Goal: Task Accomplishment & Management: Manage account settings

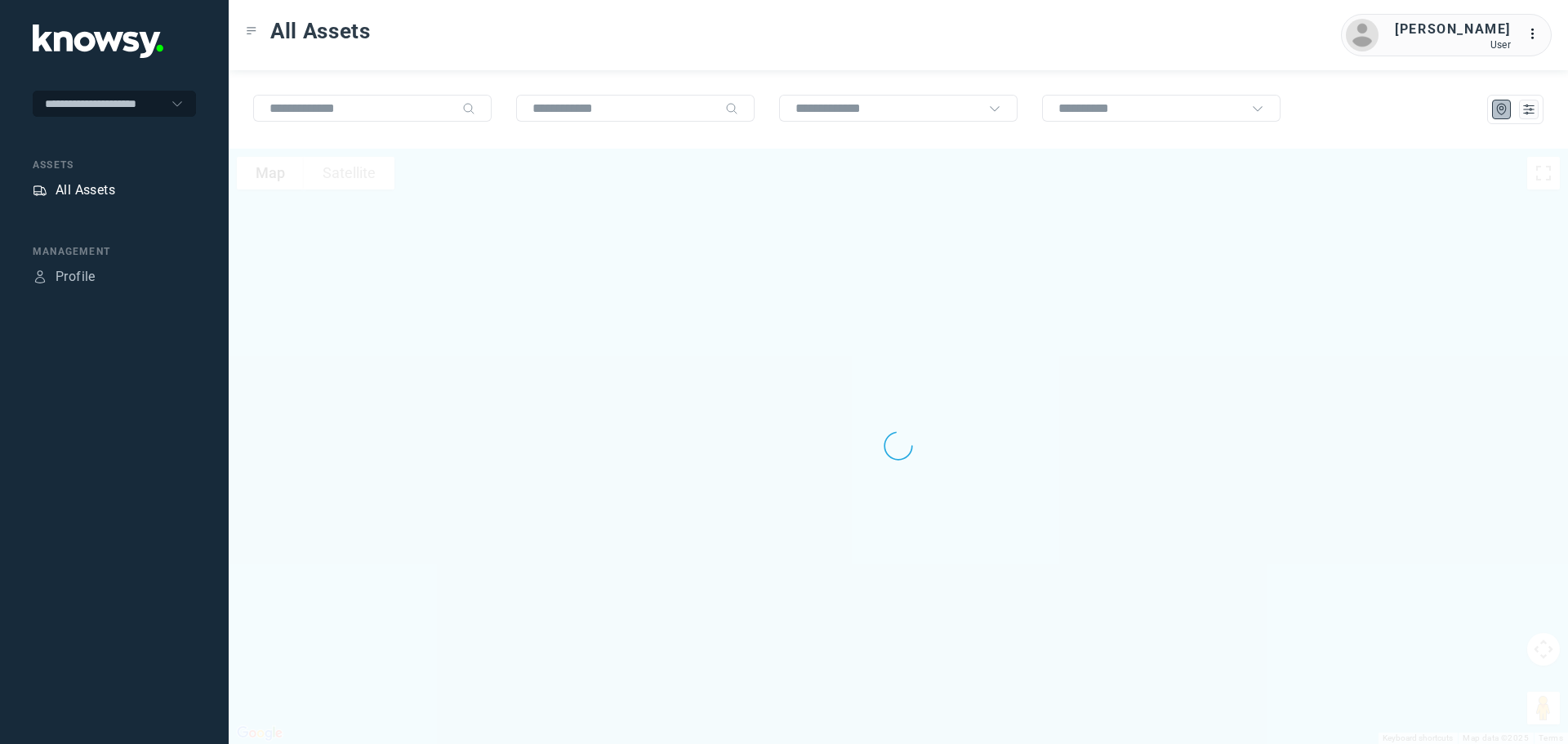
click at [80, 183] on div "All Assets" at bounding box center [85, 190] width 59 height 19
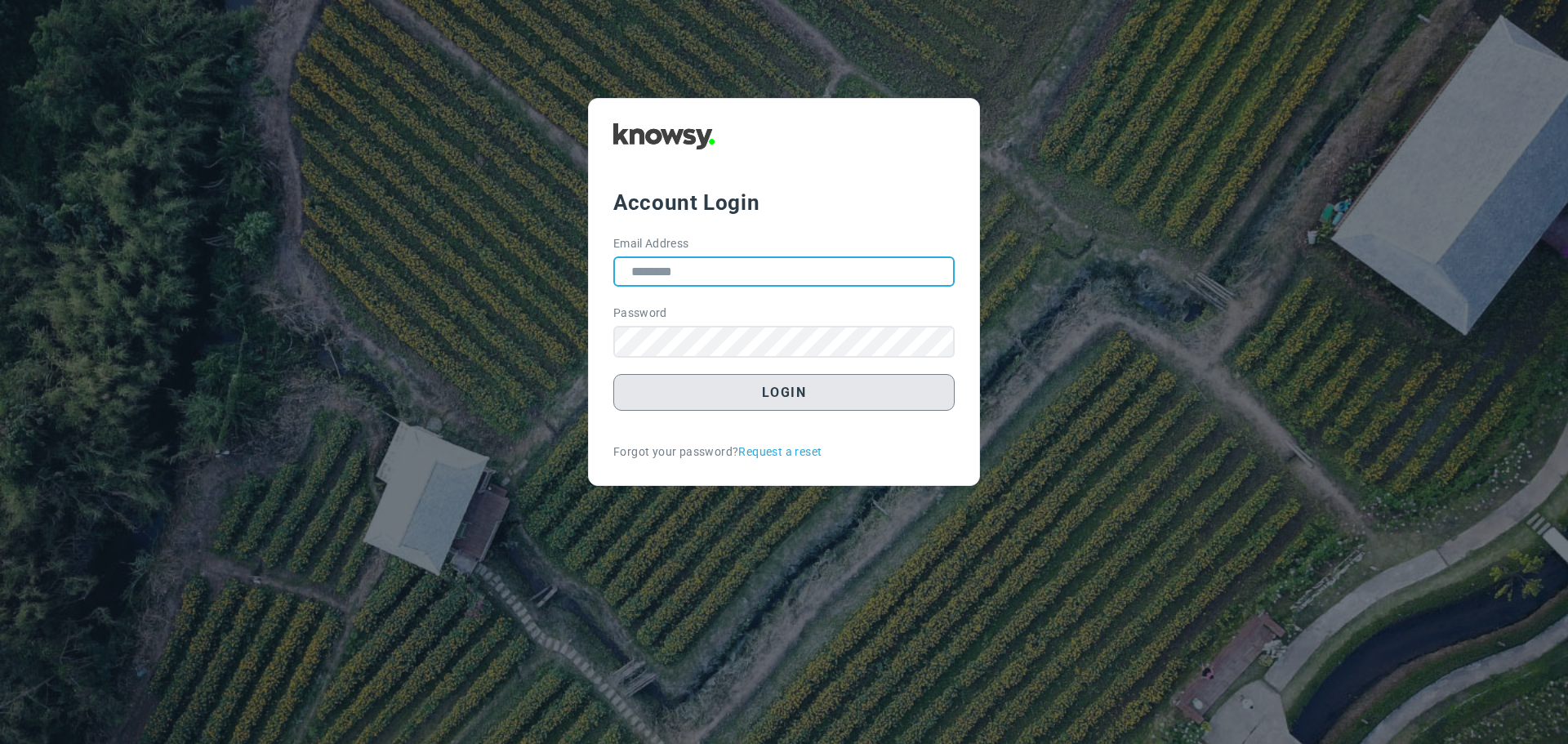
type input "**********"
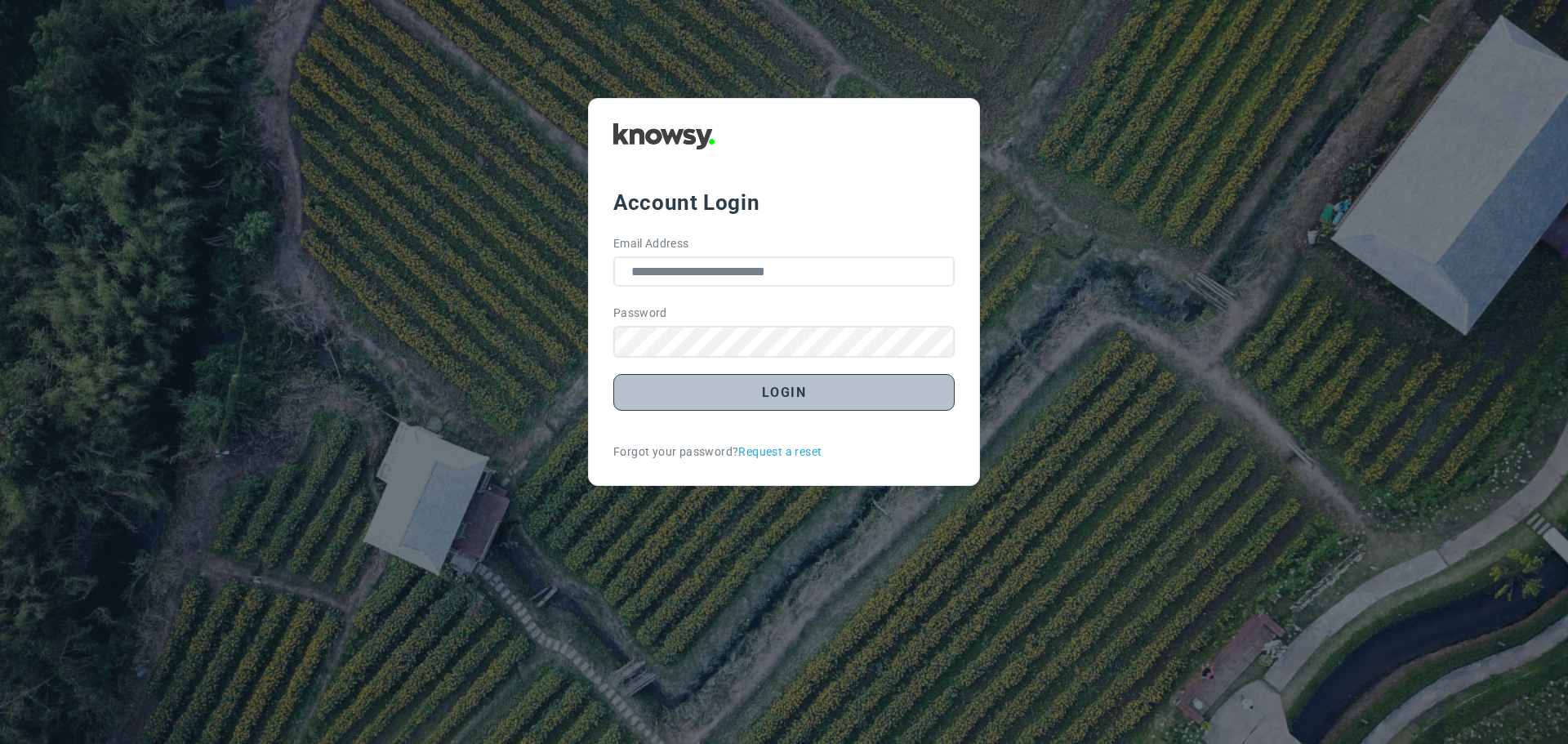
click at [778, 388] on button "Login" at bounding box center [784, 392] width 342 height 37
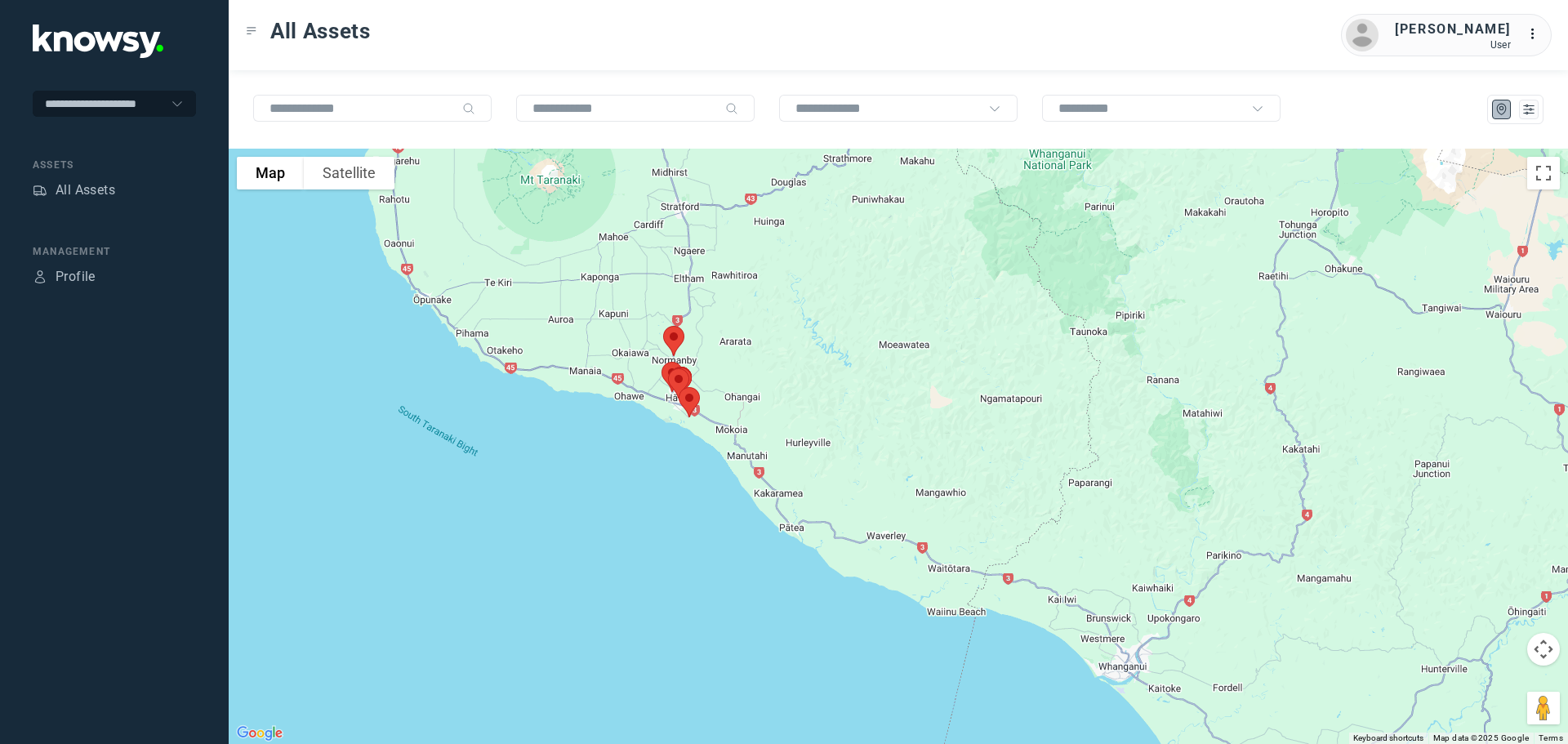
drag, startPoint x: 808, startPoint y: 497, endPoint x: 821, endPoint y: 388, distance: 109.8
click at [821, 388] on div at bounding box center [898, 447] width 1340 height 596
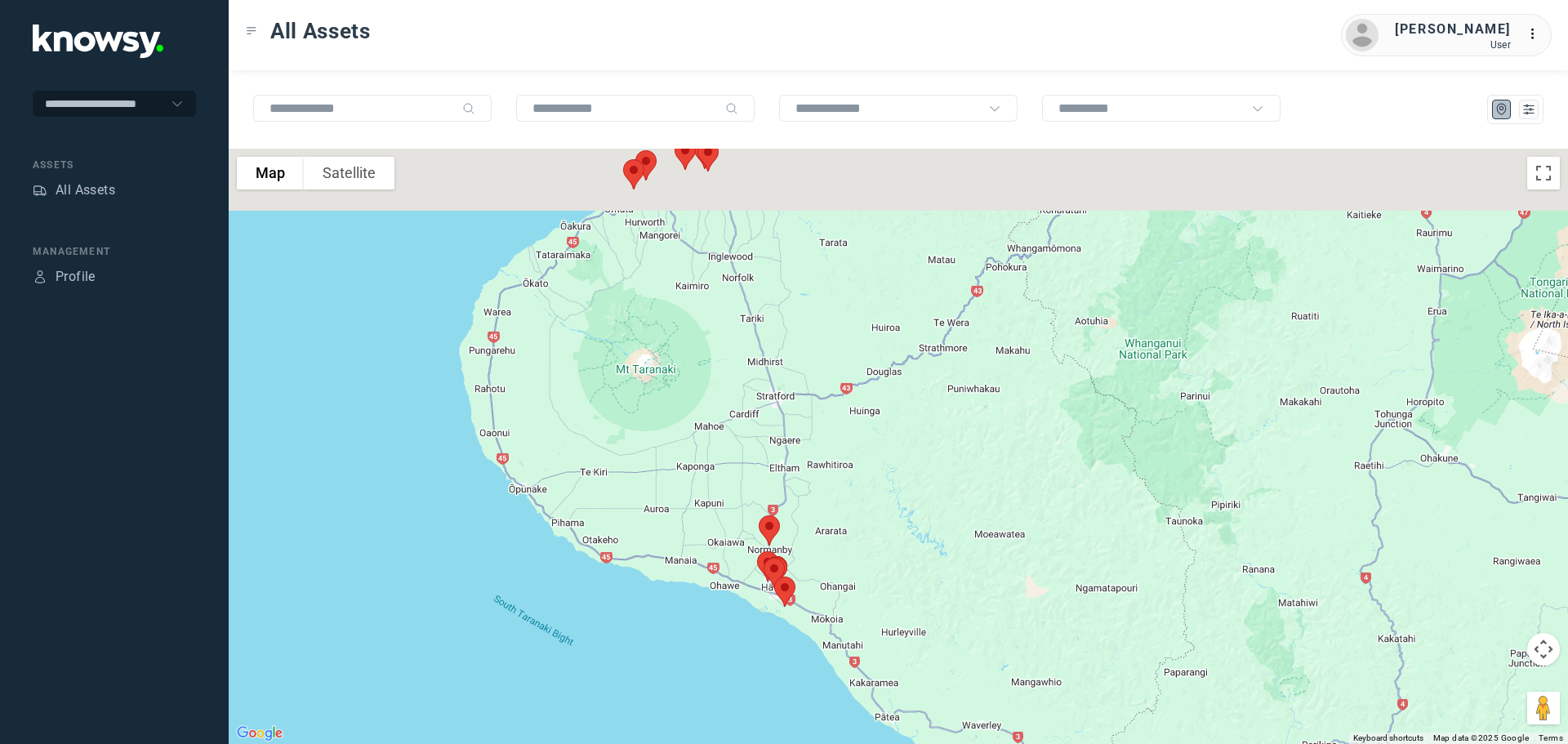
drag, startPoint x: 765, startPoint y: 304, endPoint x: 855, endPoint y: 515, distance: 229.4
click at [856, 515] on div at bounding box center [898, 447] width 1340 height 596
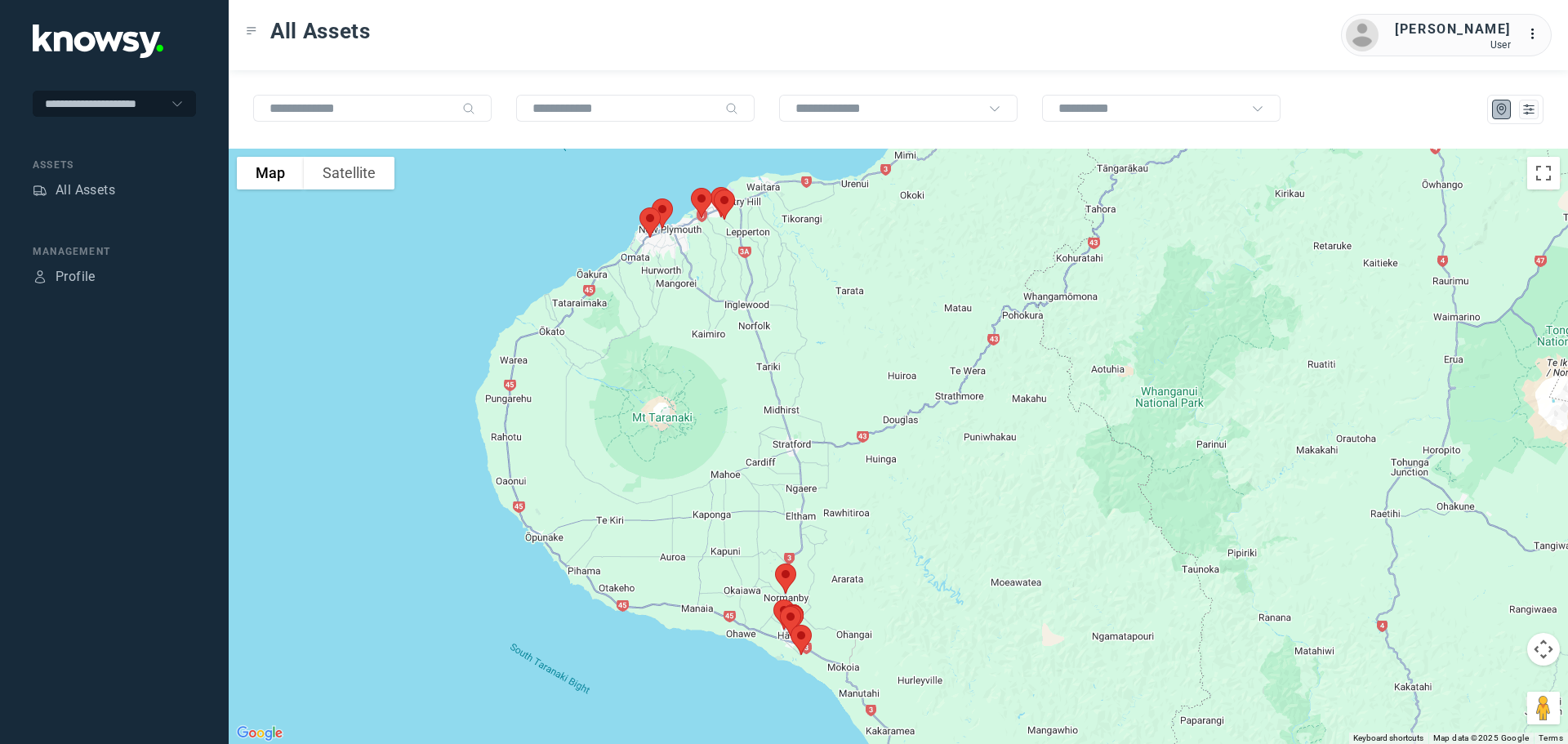
drag, startPoint x: 771, startPoint y: 371, endPoint x: 775, endPoint y: 419, distance: 48.2
click at [775, 419] on div at bounding box center [898, 447] width 1340 height 596
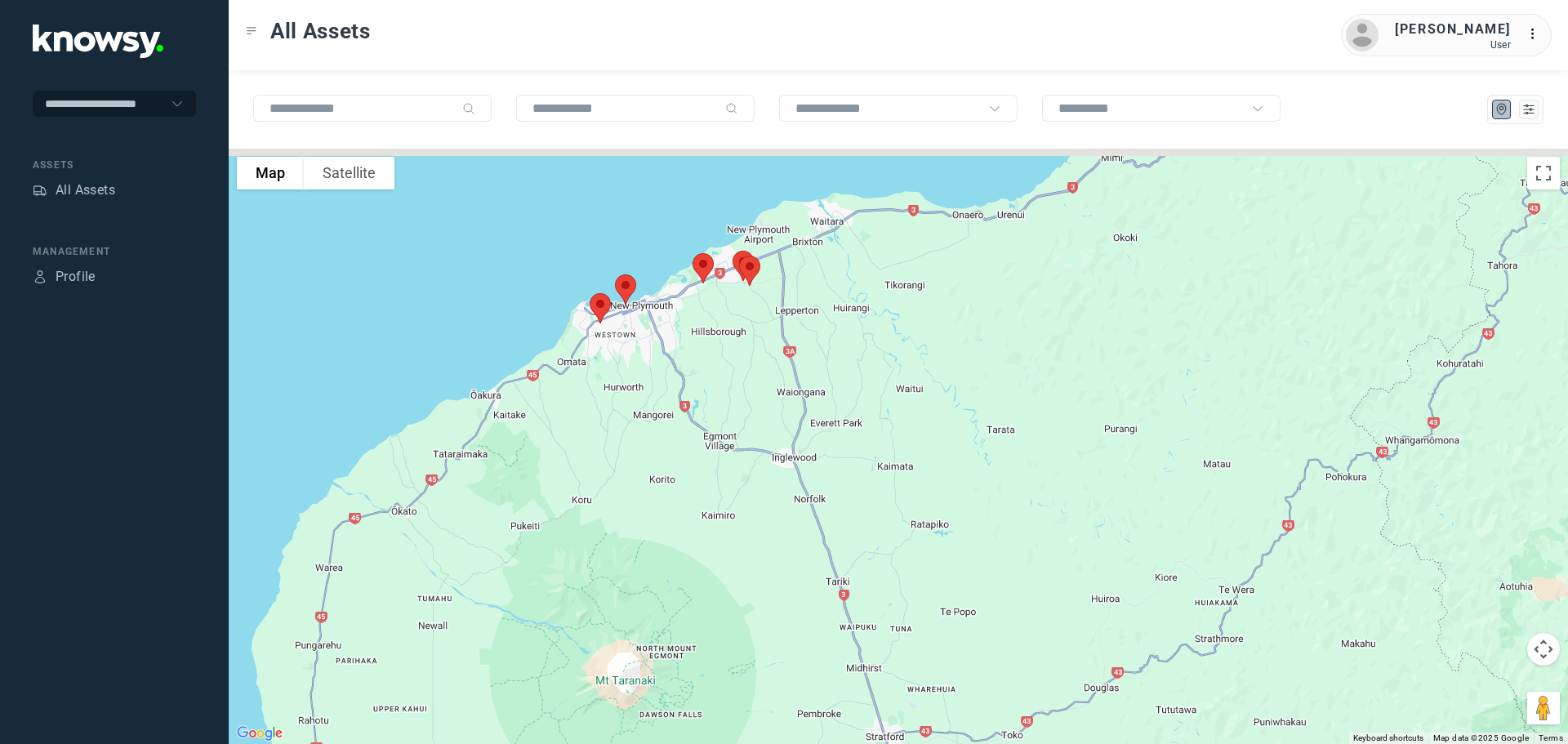
drag, startPoint x: 764, startPoint y: 373, endPoint x: 842, endPoint y: 558, distance: 200.8
click at [847, 564] on div at bounding box center [898, 447] width 1340 height 596
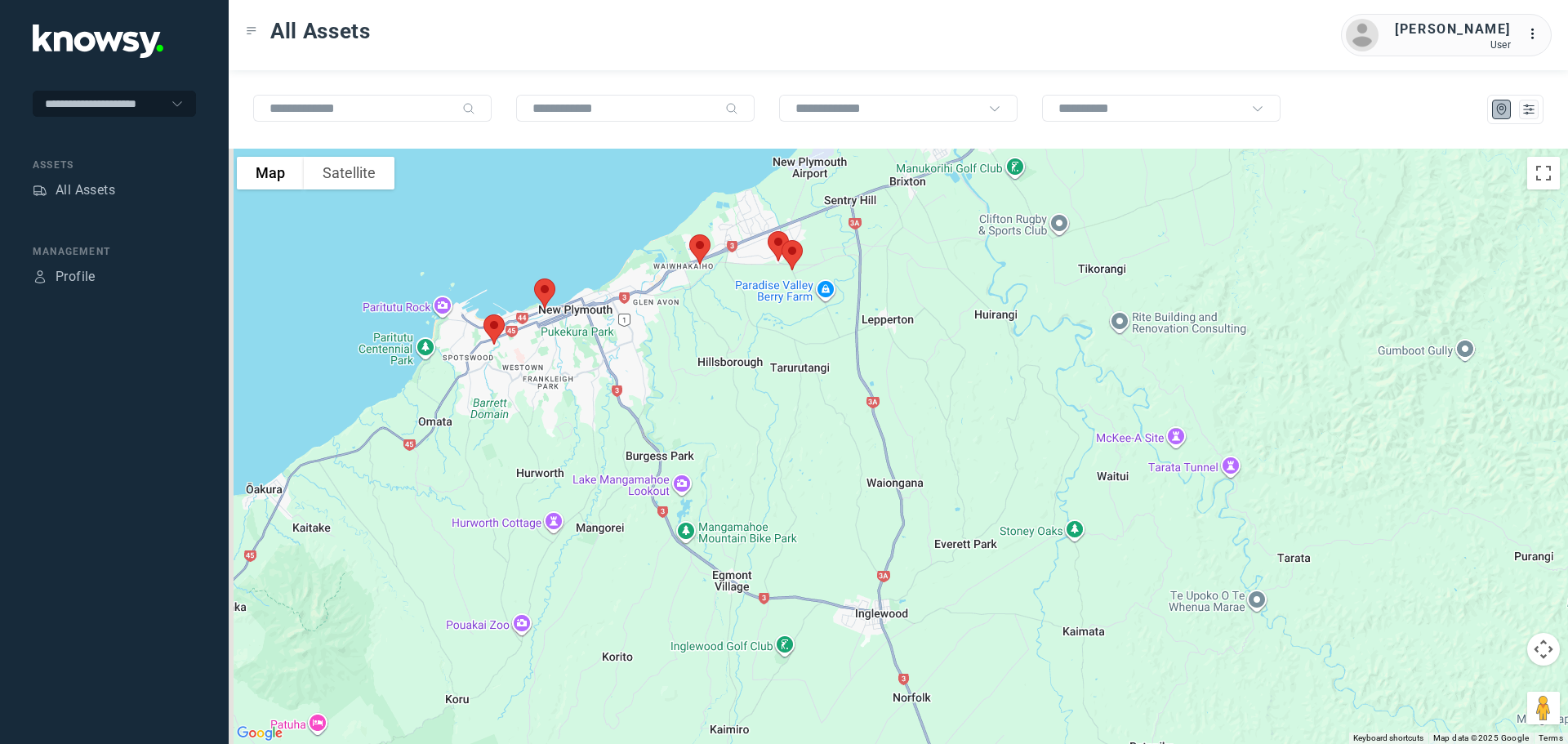
drag, startPoint x: 731, startPoint y: 279, endPoint x: 762, endPoint y: 385, distance: 110.4
click at [762, 385] on div at bounding box center [898, 447] width 1340 height 596
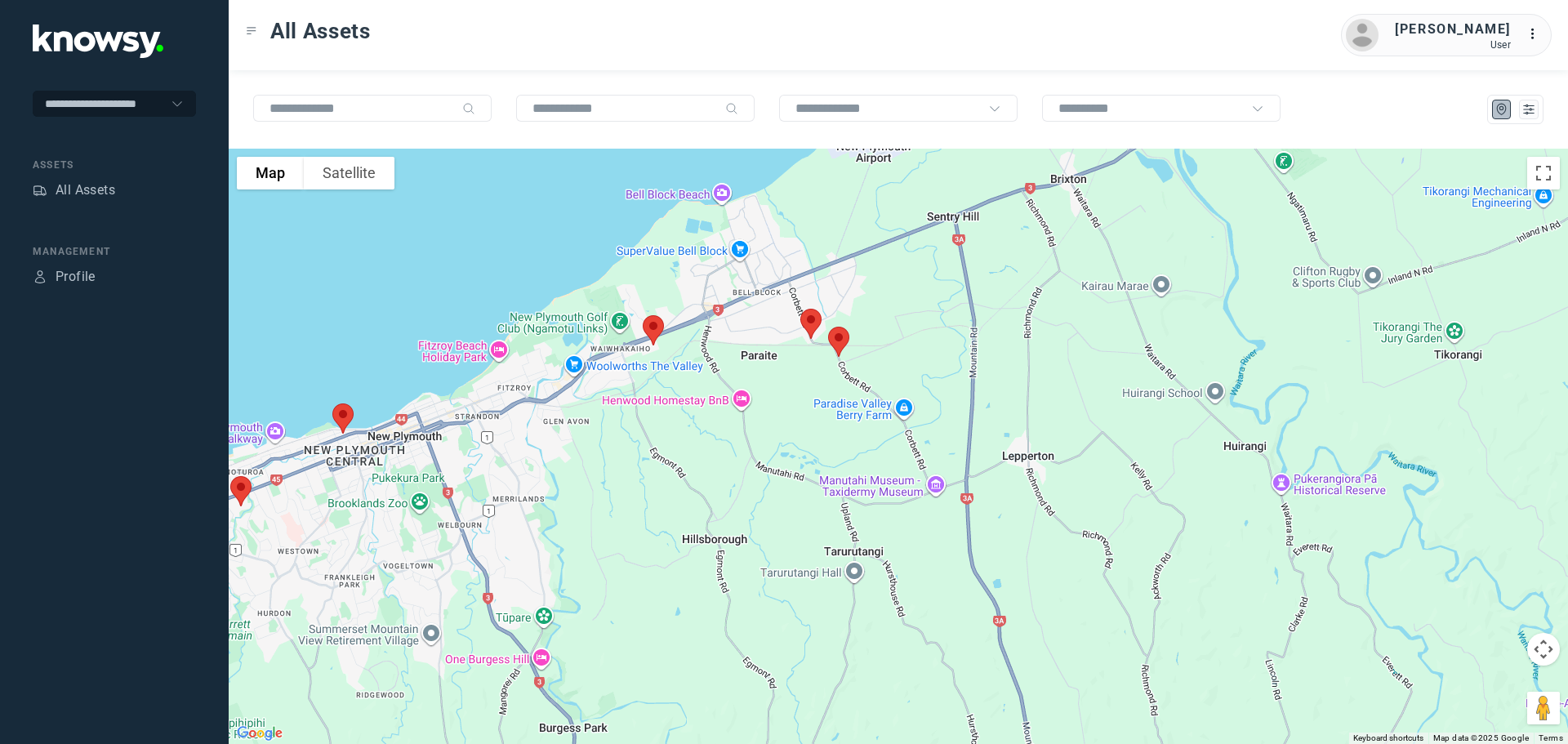
drag, startPoint x: 793, startPoint y: 362, endPoint x: 772, endPoint y: 410, distance: 52.4
click at [772, 410] on div at bounding box center [898, 447] width 1340 height 596
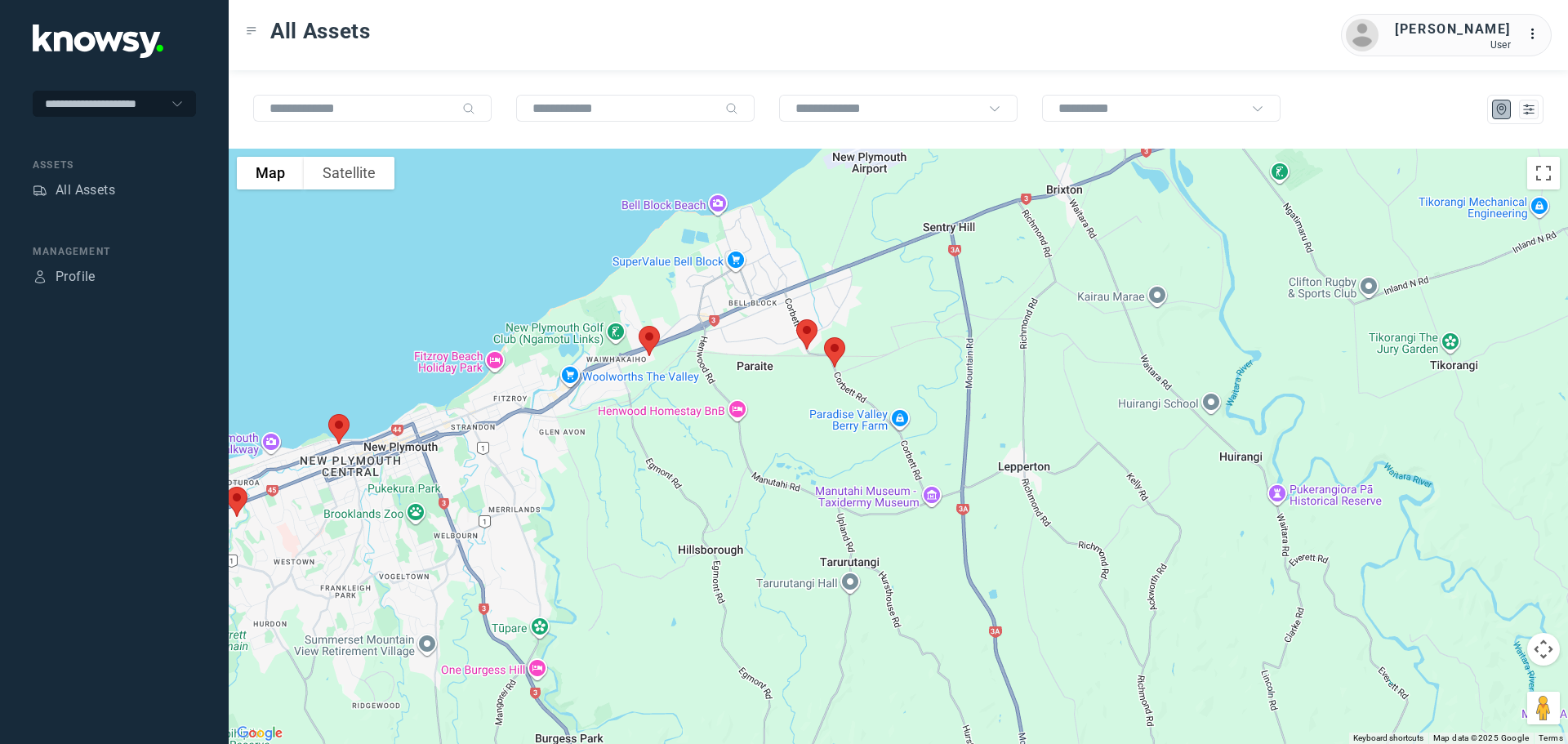
click at [836, 353] on img at bounding box center [835, 352] width 35 height 43
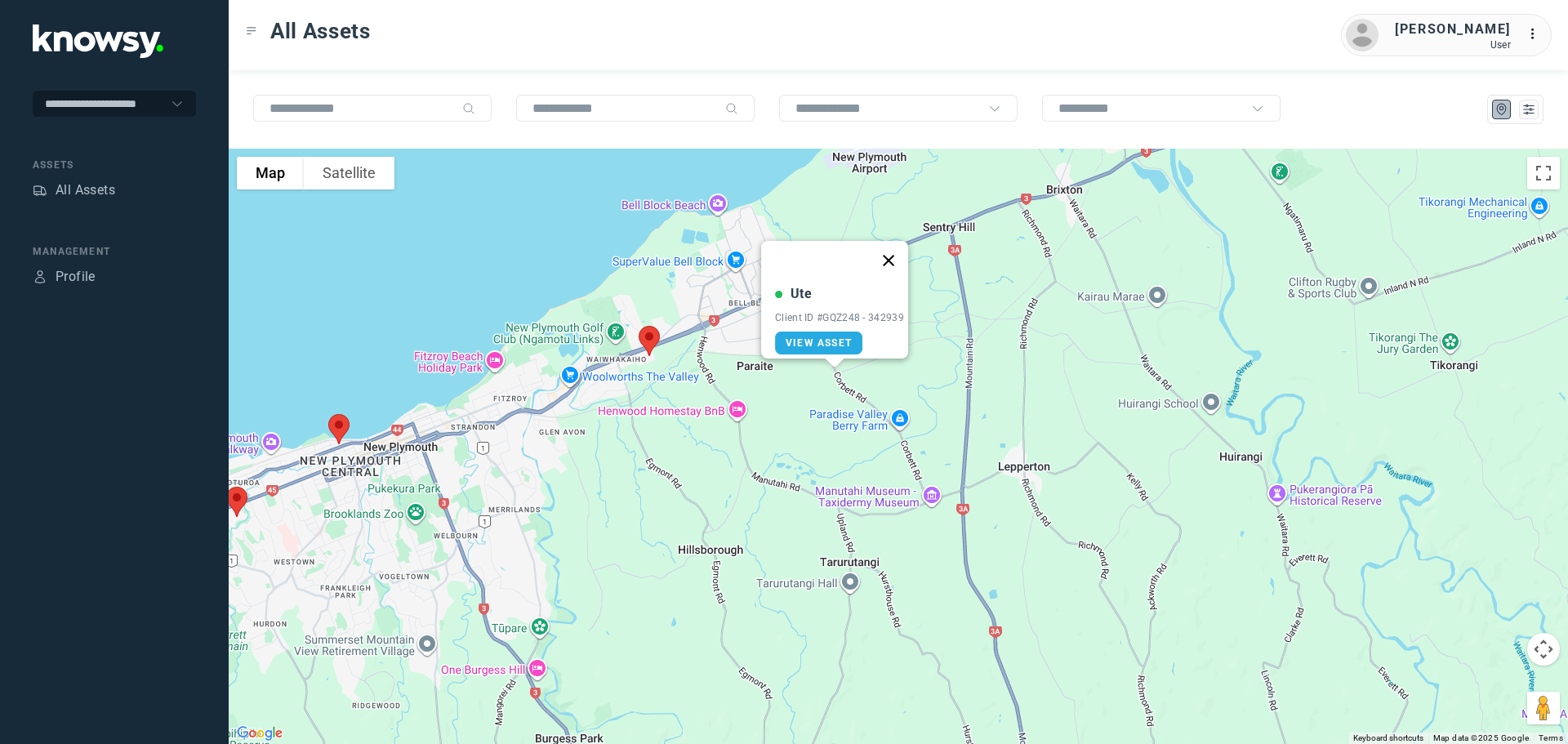
click at [894, 250] on button "Close" at bounding box center [888, 260] width 39 height 39
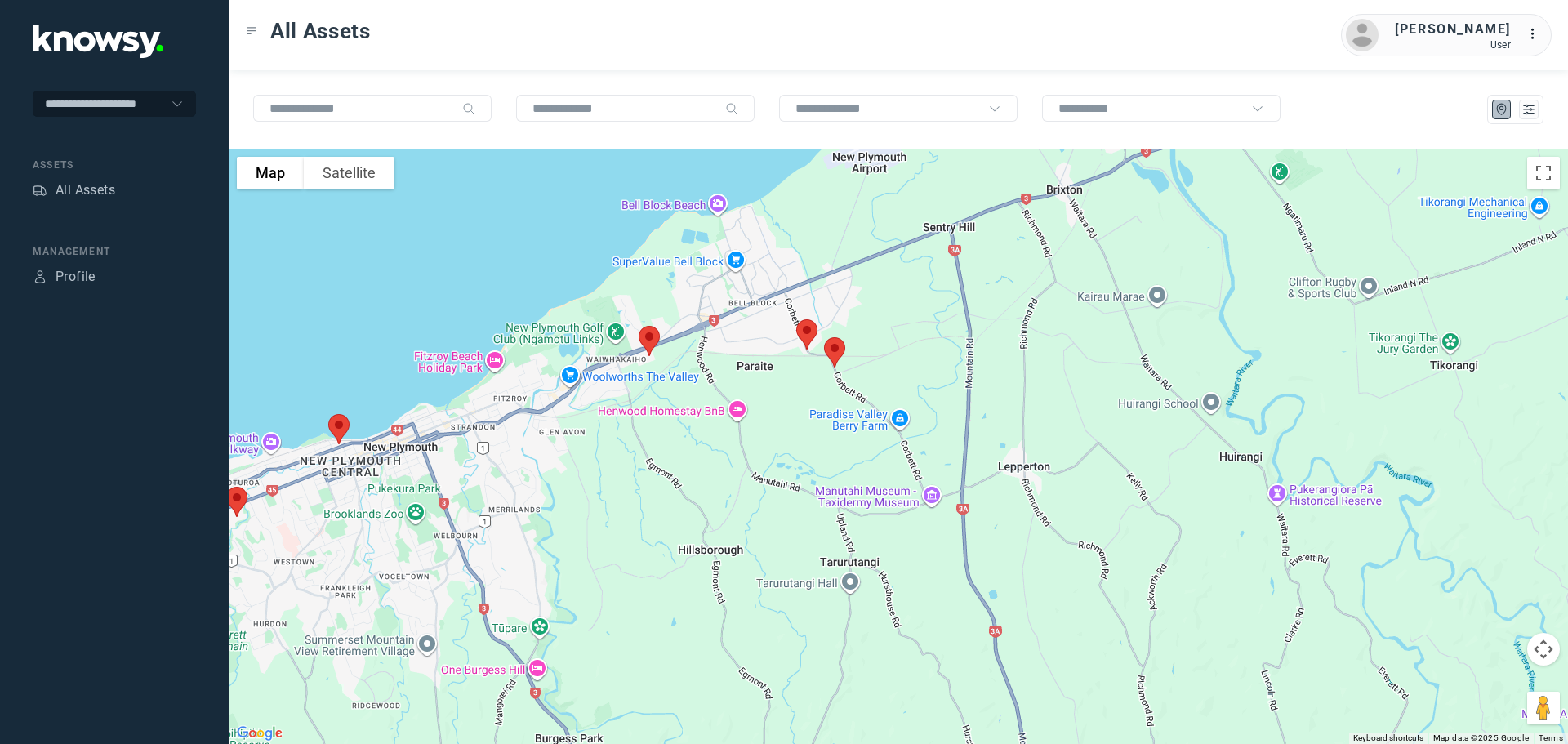
click at [807, 330] on img at bounding box center [807, 334] width 35 height 43
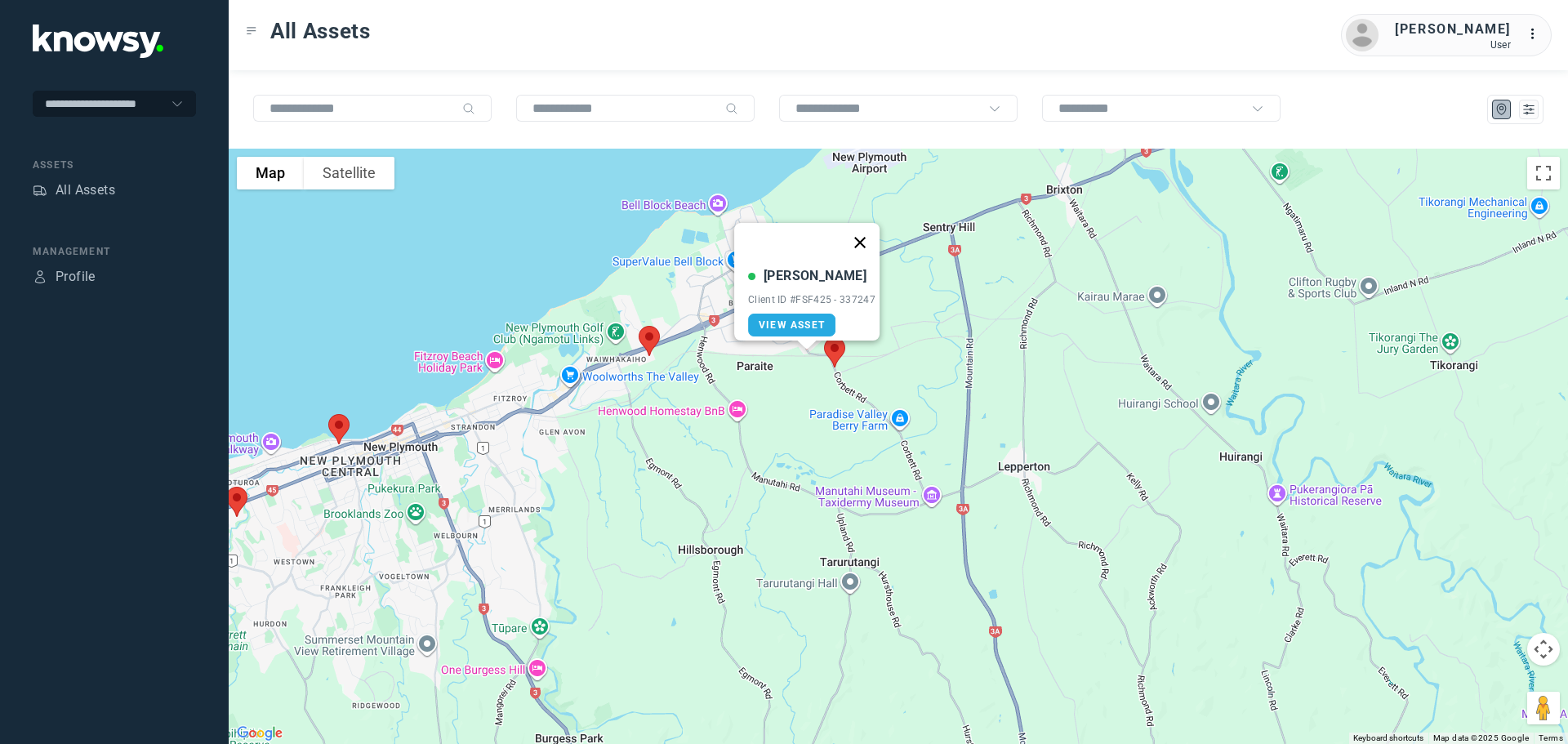
click at [864, 231] on button "Close" at bounding box center [860, 242] width 39 height 39
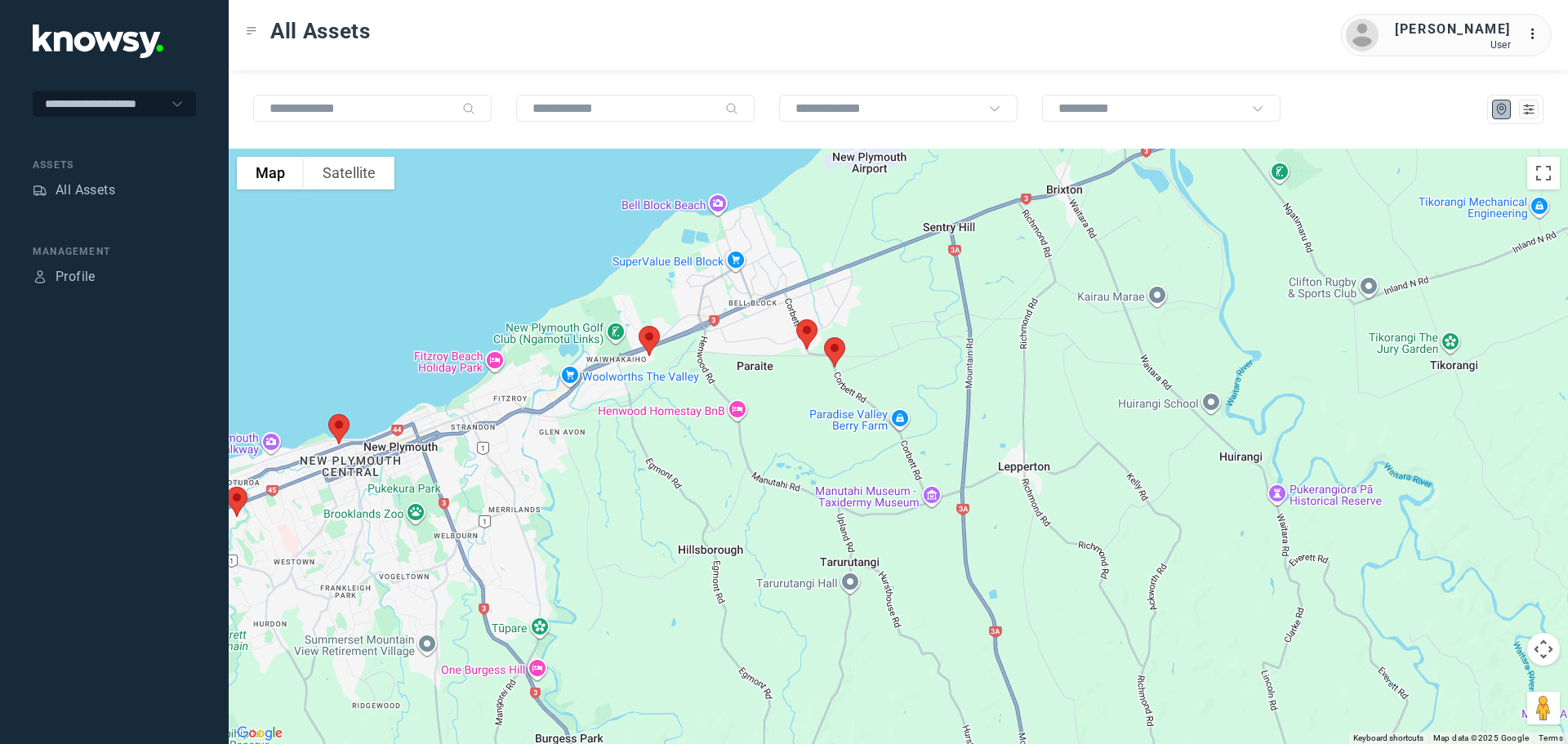
click at [643, 341] on img at bounding box center [650, 340] width 35 height 43
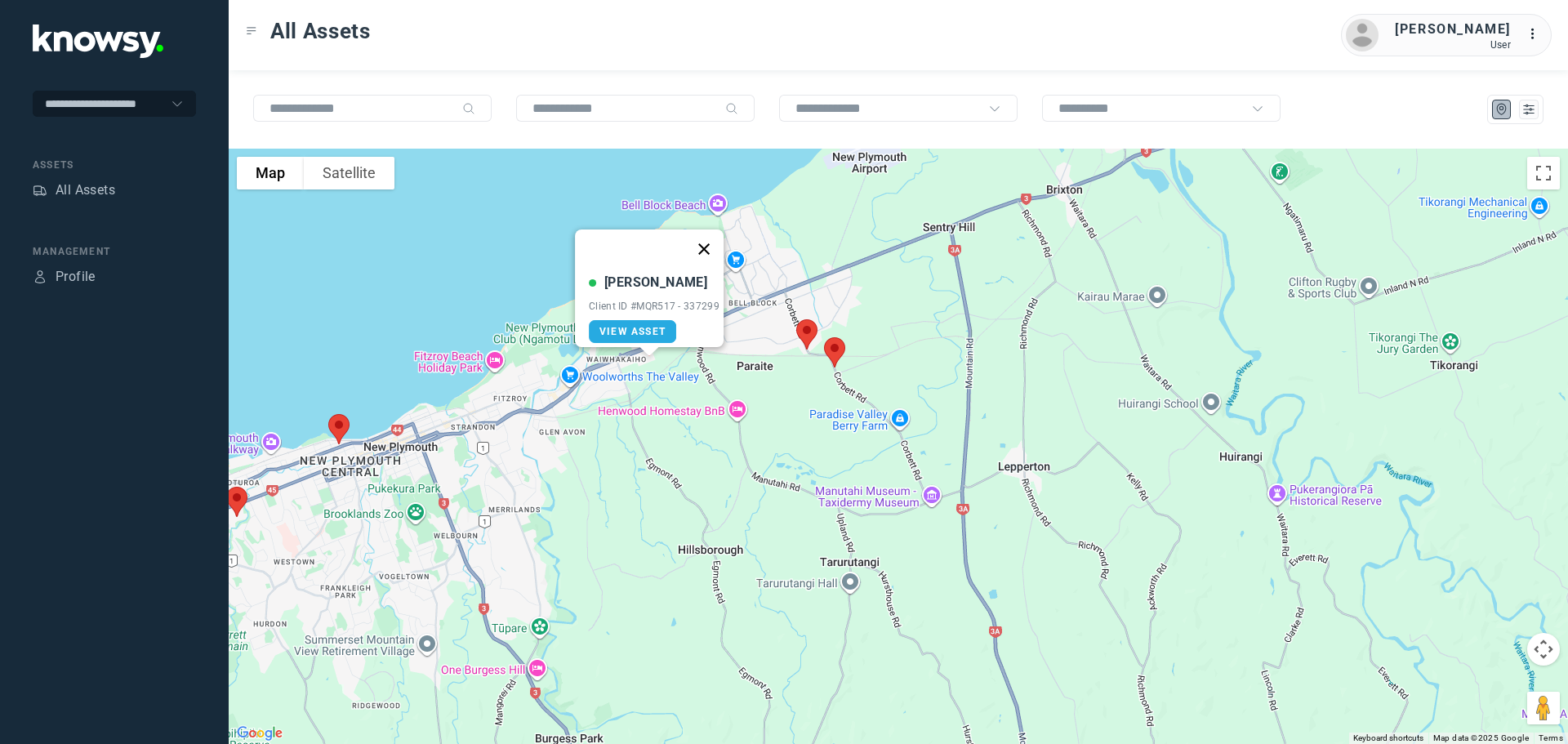
click at [705, 242] on button "Close" at bounding box center [704, 249] width 39 height 39
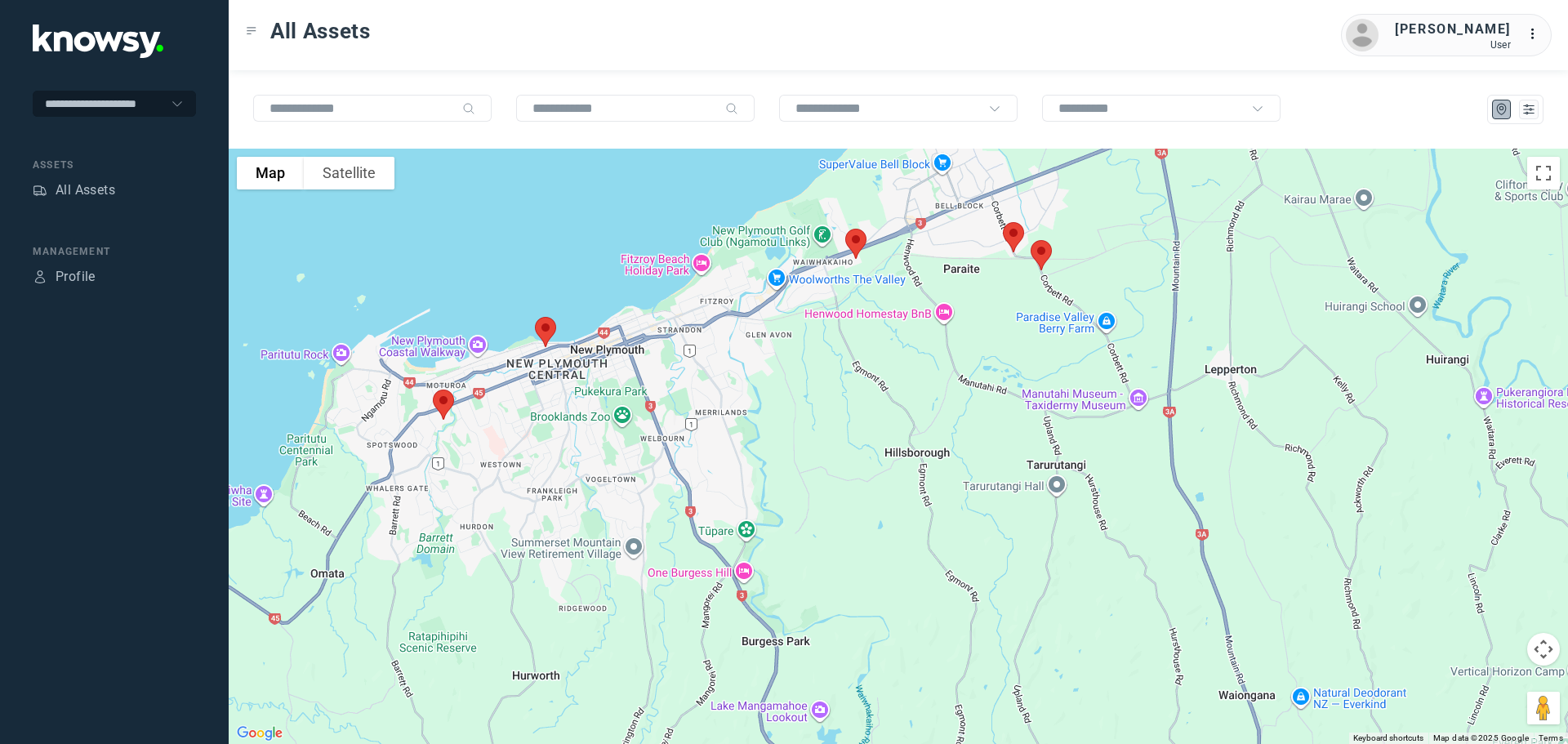
drag, startPoint x: 357, startPoint y: 473, endPoint x: 565, endPoint y: 377, distance: 229.1
click at [565, 377] on div at bounding box center [898, 447] width 1340 height 596
click at [544, 335] on img at bounding box center [546, 332] width 35 height 43
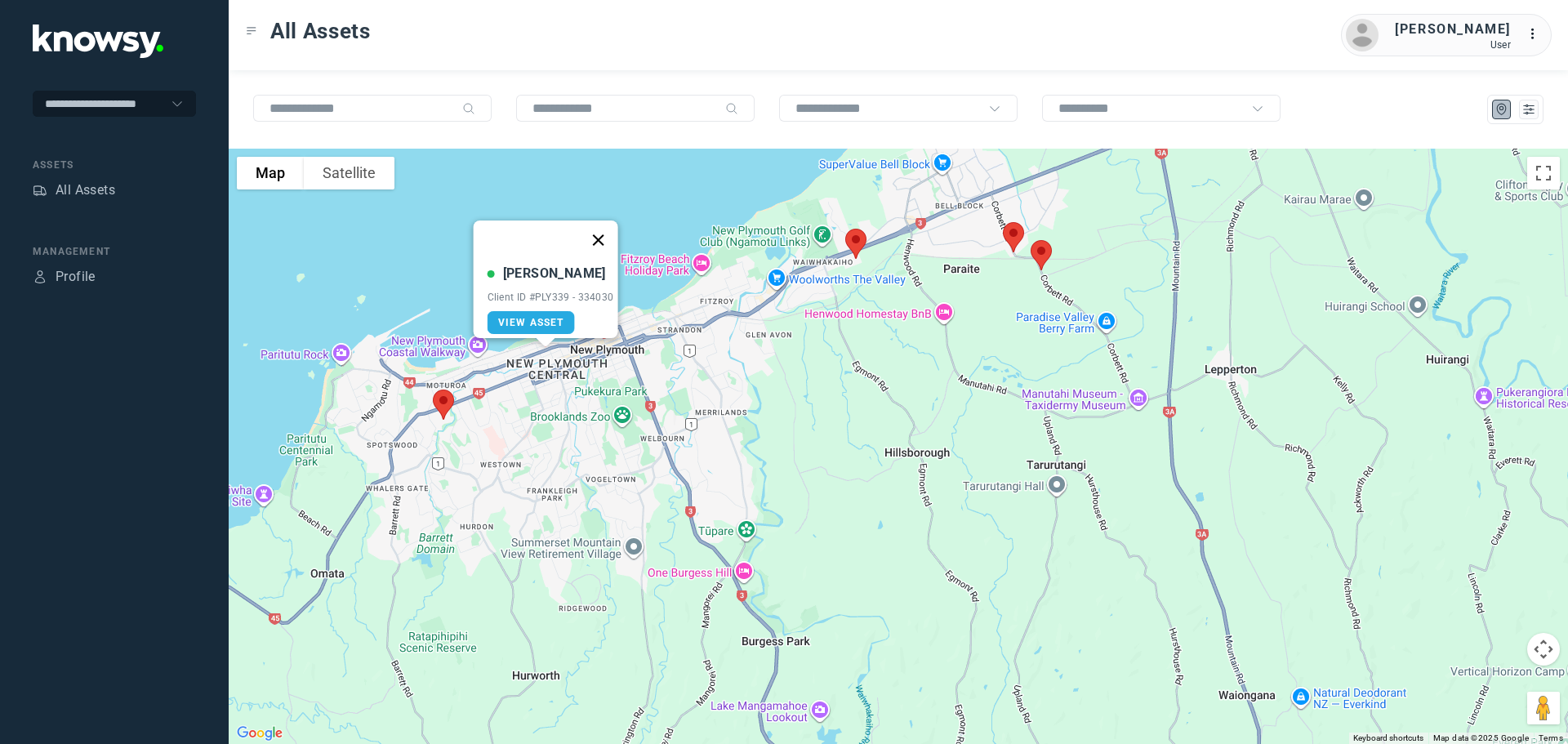
click at [601, 229] on button "Close" at bounding box center [598, 239] width 39 height 39
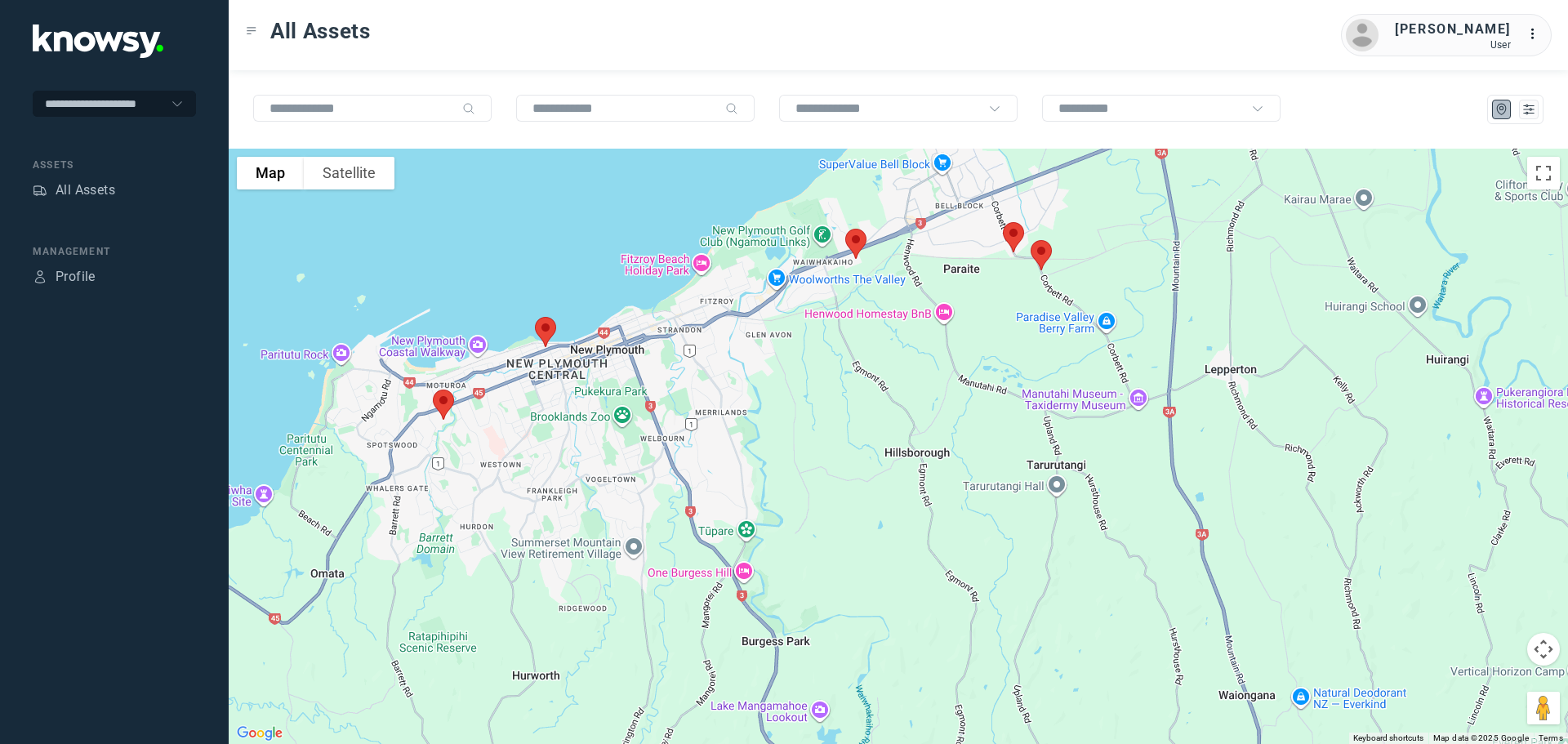
click at [440, 404] on img at bounding box center [444, 404] width 35 height 43
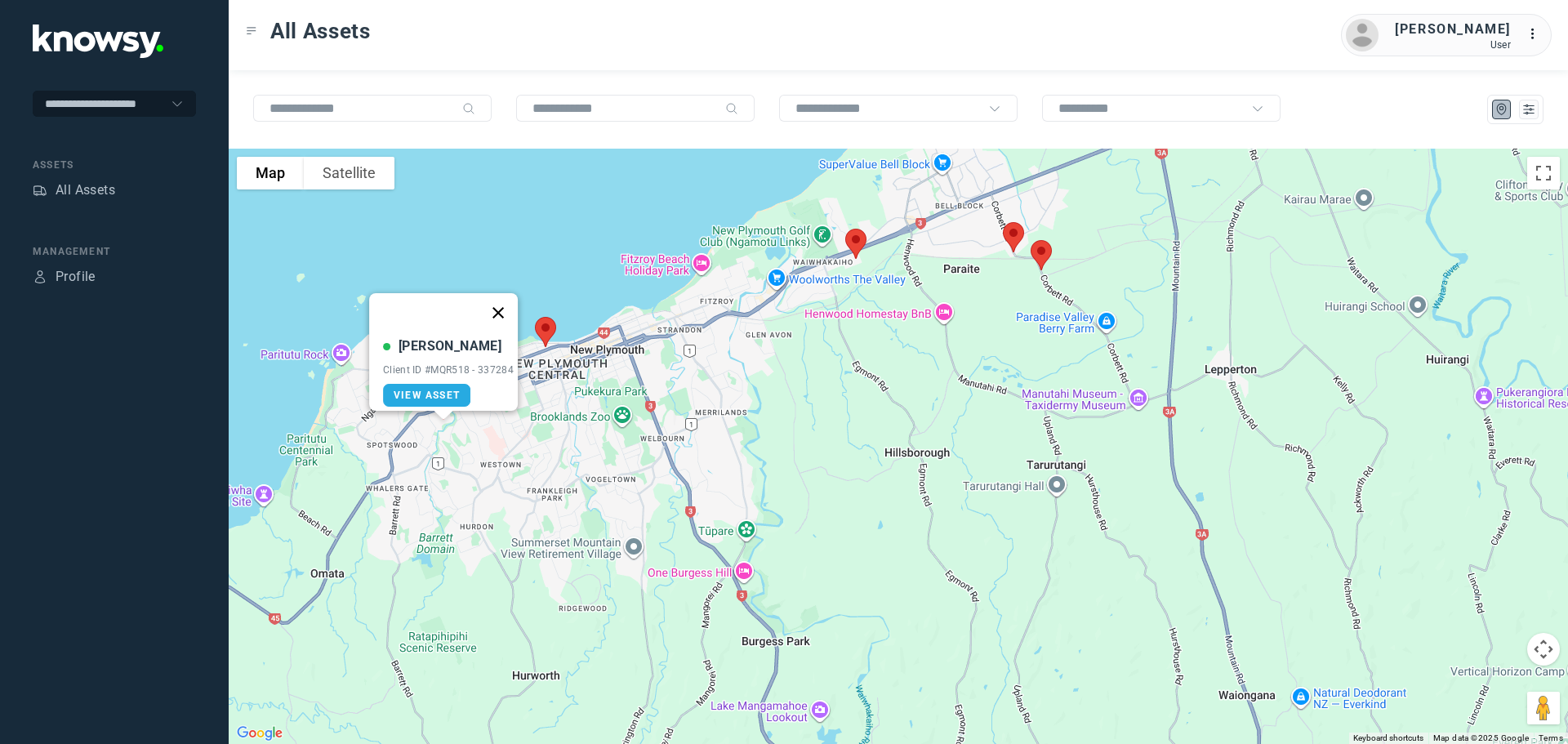
click at [499, 303] on button "Close" at bounding box center [498, 313] width 39 height 39
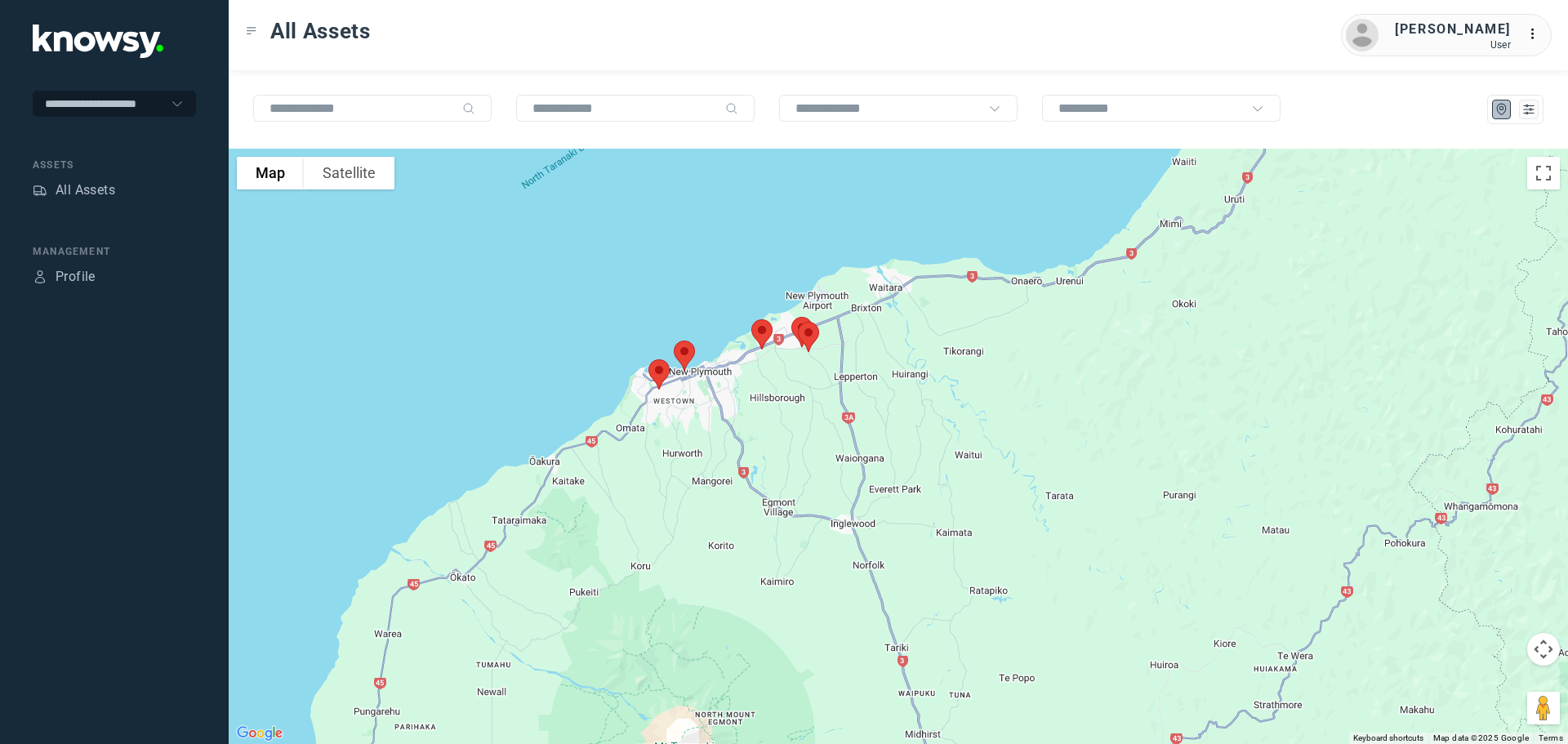
drag, startPoint x: 821, startPoint y: 561, endPoint x: 814, endPoint y: 338, distance: 223.1
click at [814, 338] on div "To navigate, press the arrow keys." at bounding box center [898, 447] width 1340 height 596
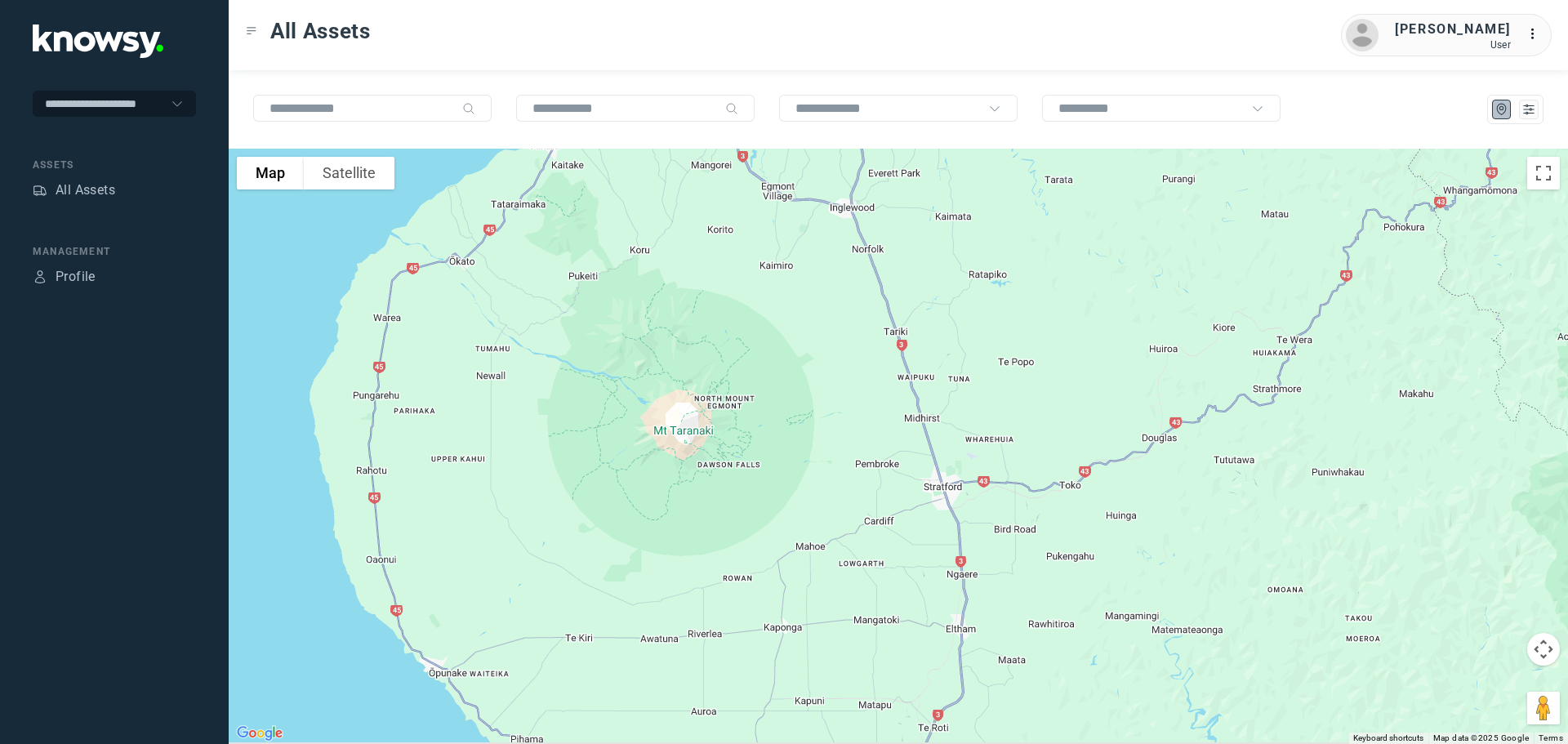
drag, startPoint x: 820, startPoint y: 461, endPoint x: 813, endPoint y: 265, distance: 196.1
click at [814, 265] on div at bounding box center [898, 447] width 1340 height 596
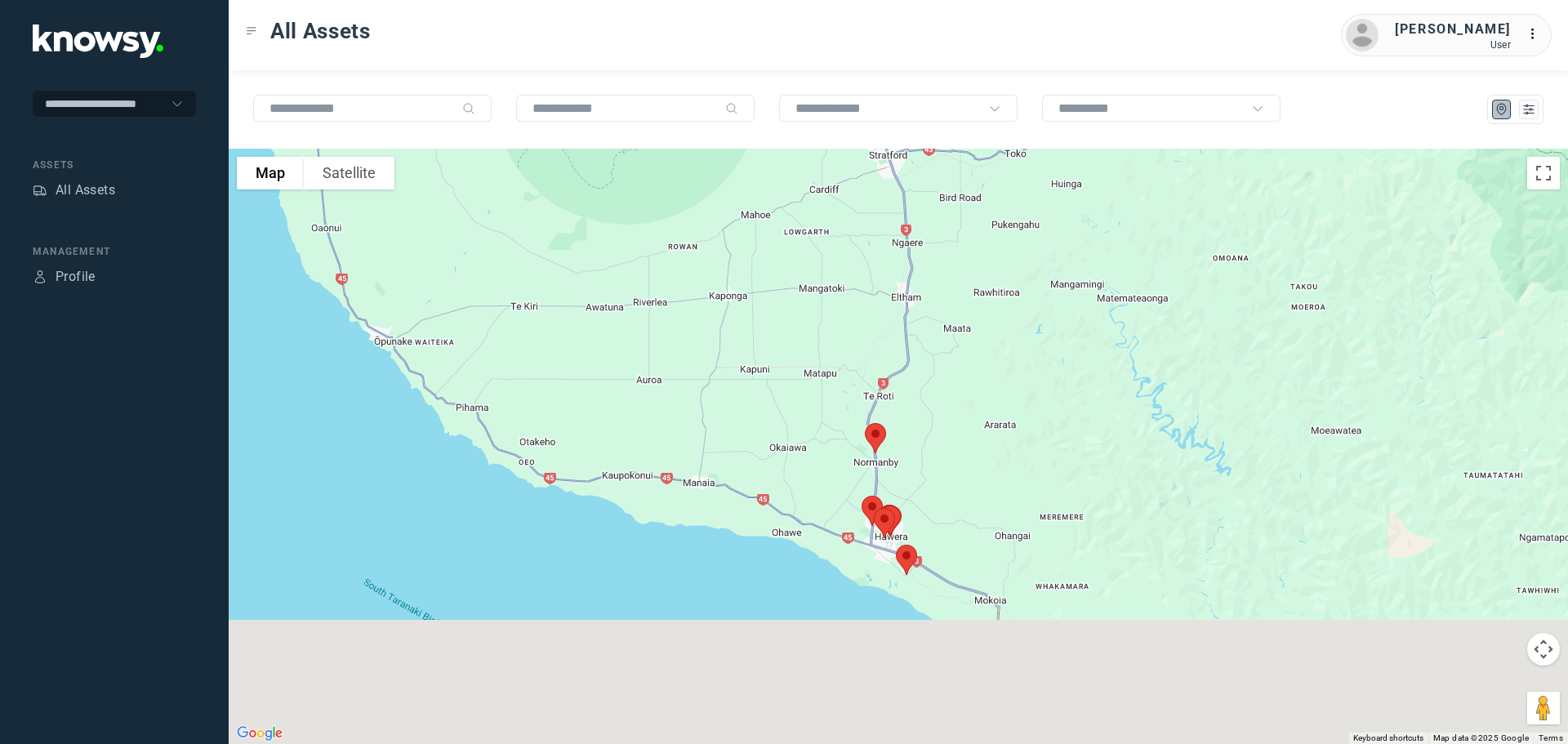
drag, startPoint x: 844, startPoint y: 397, endPoint x: 794, endPoint y: 212, distance: 191.6
click at [798, 199] on div at bounding box center [898, 447] width 1340 height 596
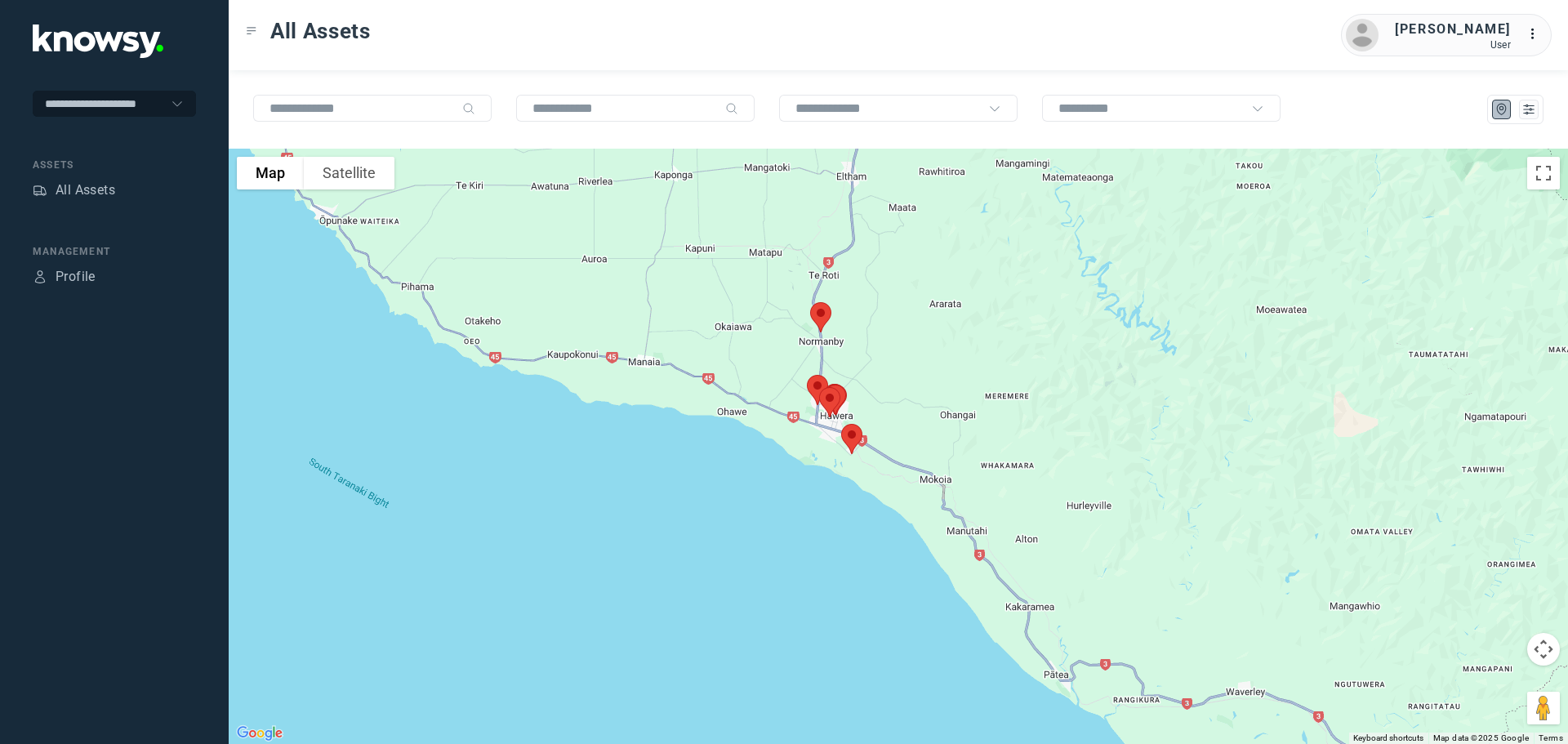
click at [821, 315] on img at bounding box center [821, 317] width 35 height 43
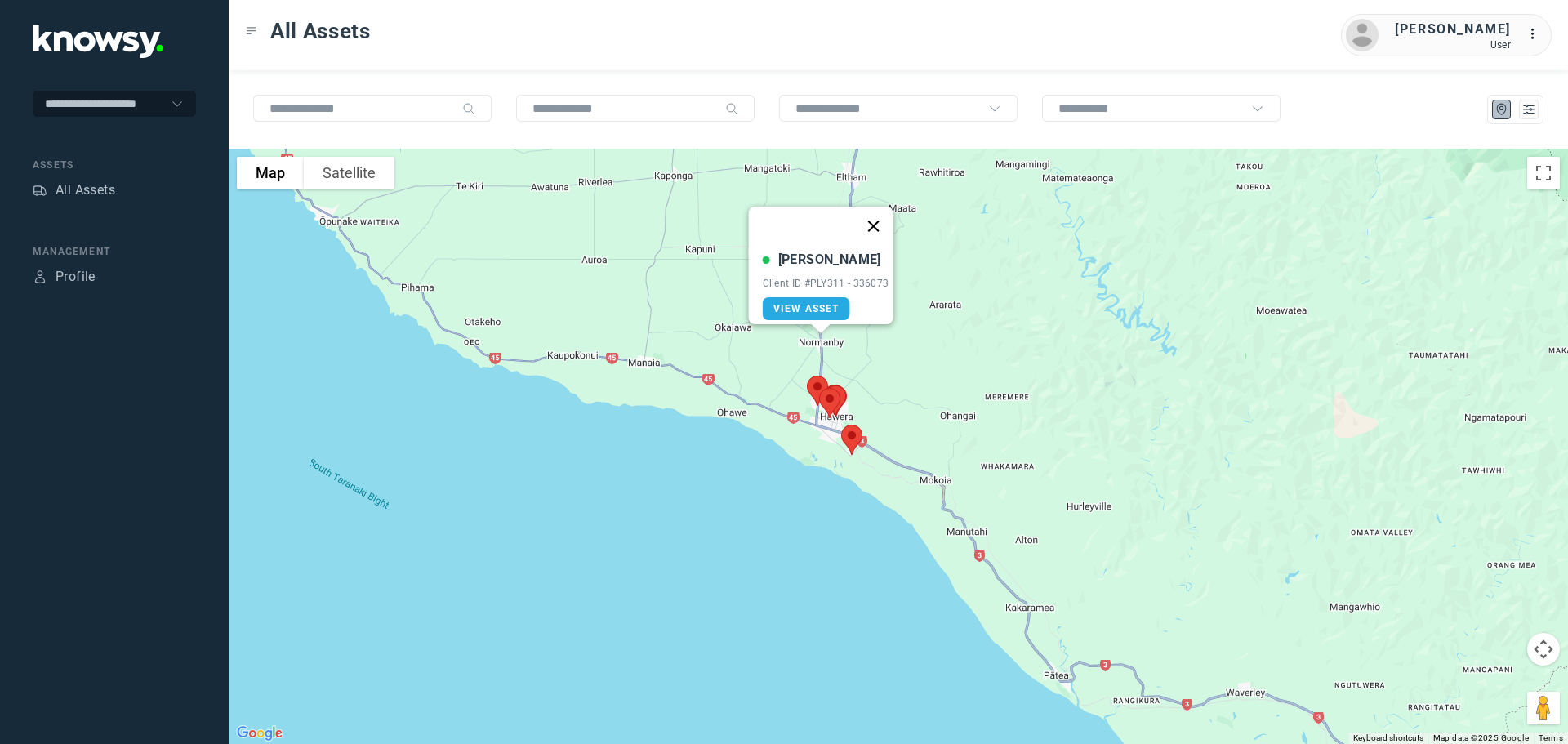
click at [880, 214] on button "Close" at bounding box center [873, 226] width 39 height 39
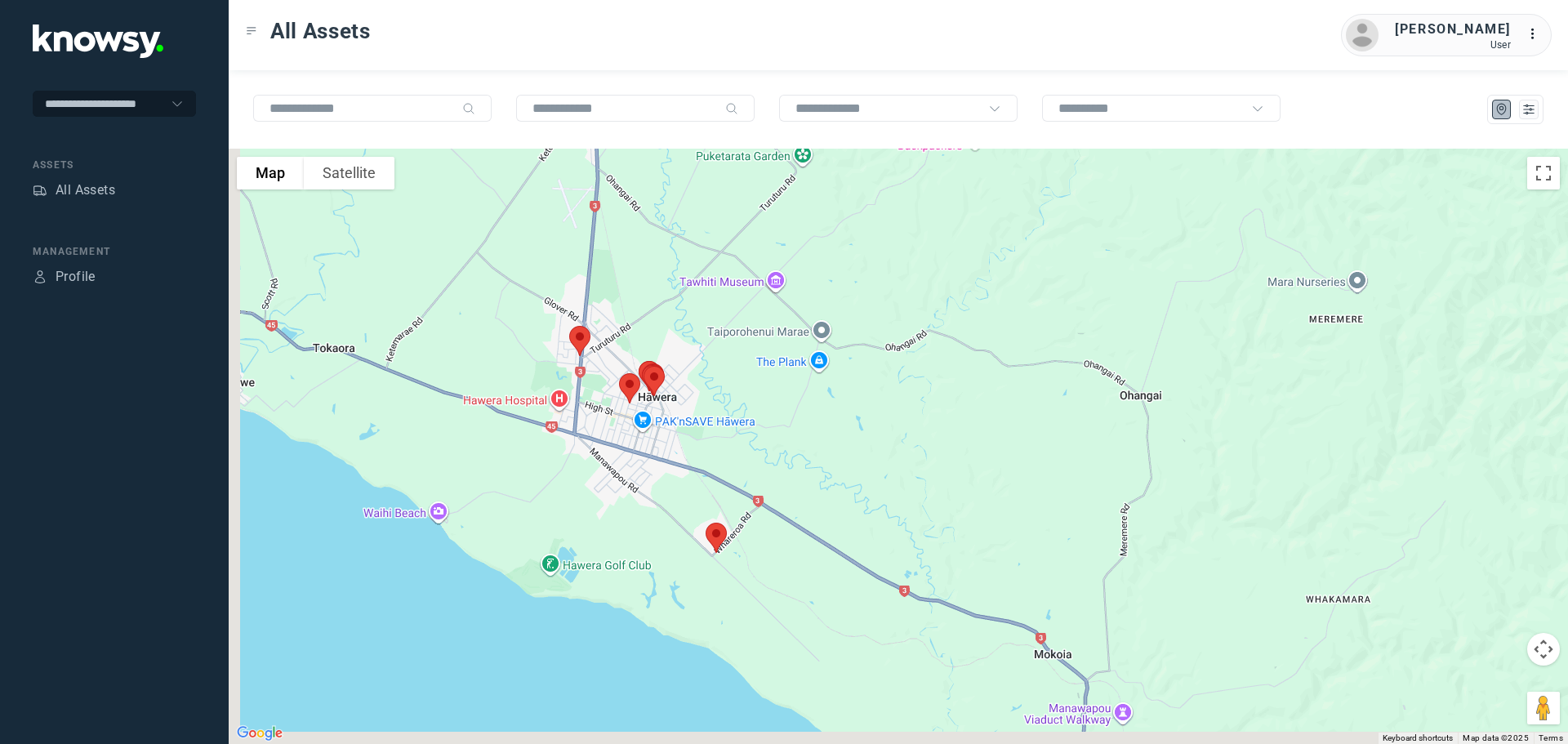
drag, startPoint x: 785, startPoint y: 472, endPoint x: 850, endPoint y: 336, distance: 150.7
click at [851, 340] on div at bounding box center [898, 447] width 1340 height 596
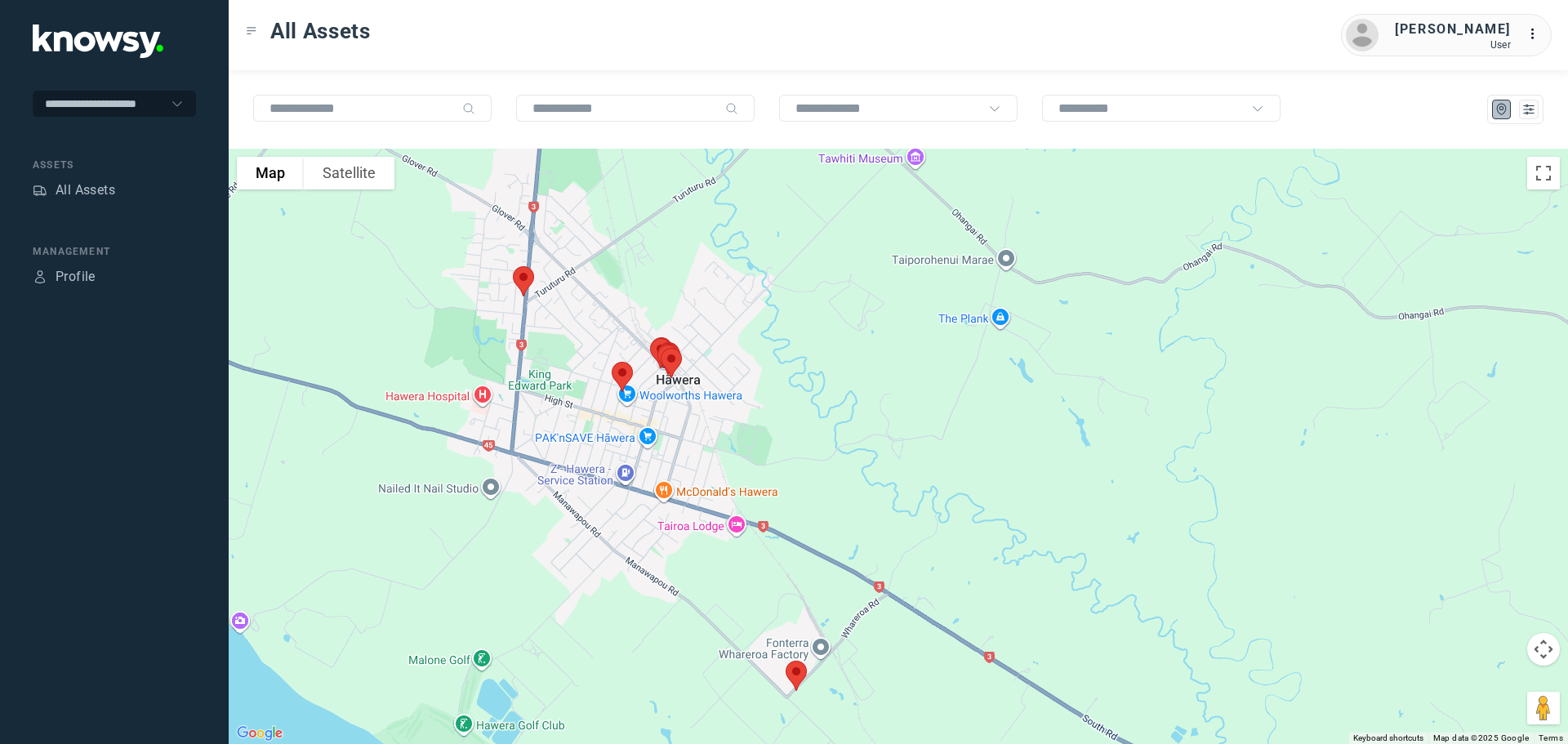
click at [524, 283] on img at bounding box center [524, 281] width 35 height 43
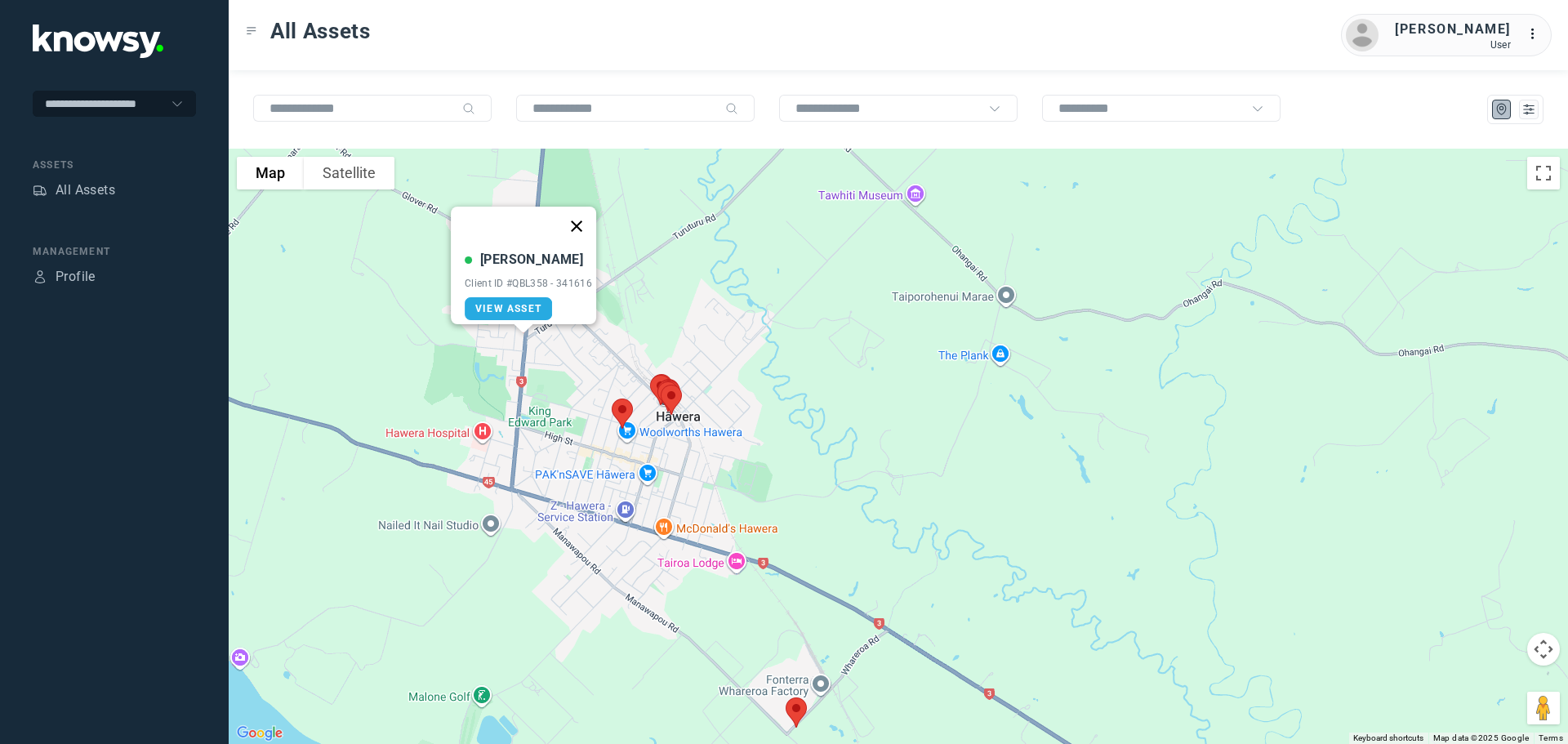
click at [582, 215] on button "Close" at bounding box center [577, 226] width 39 height 39
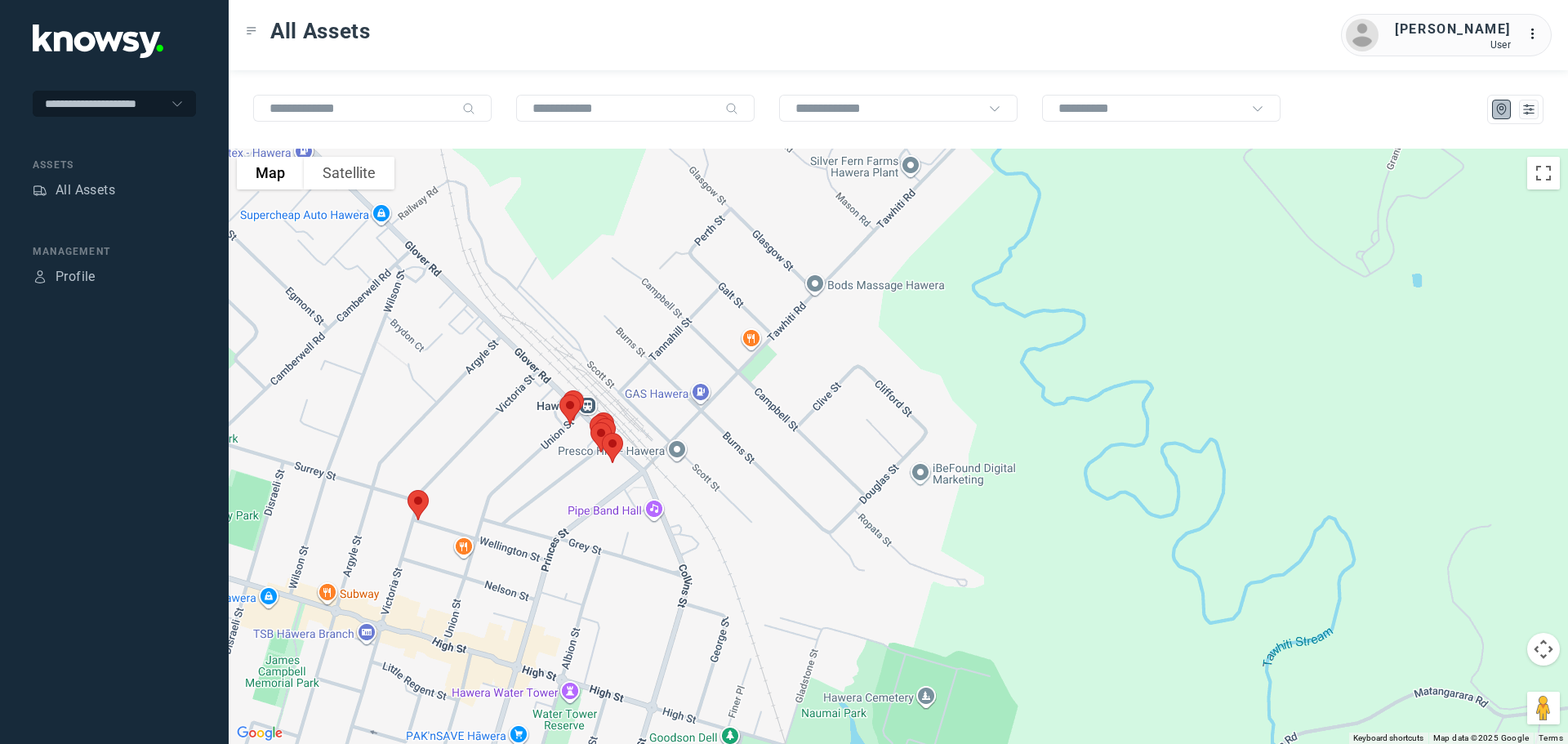
drag, startPoint x: 677, startPoint y: 442, endPoint x: 819, endPoint y: 250, distance: 238.8
click at [819, 250] on div "To navigate, press the arrow keys." at bounding box center [898, 447] width 1340 height 596
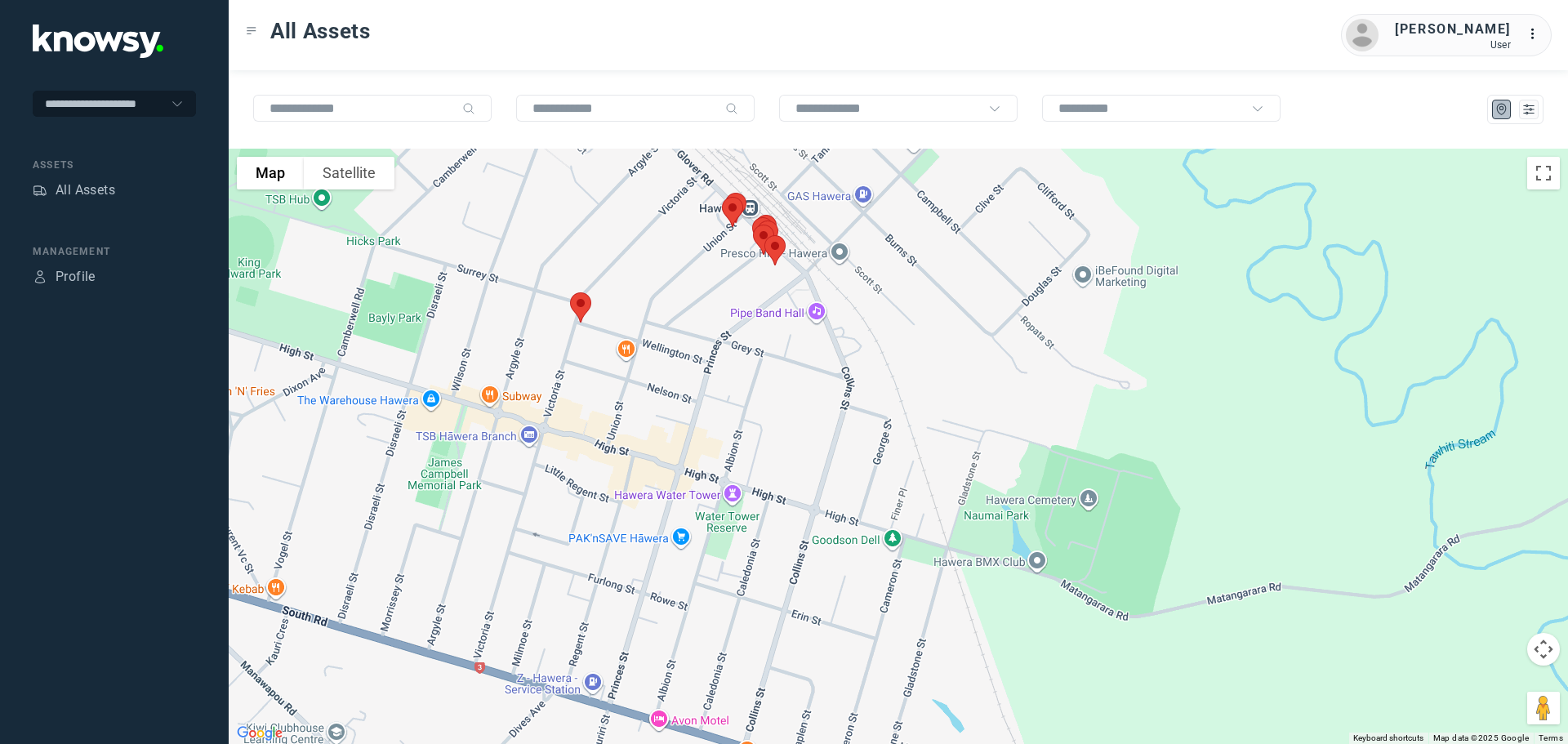
click at [580, 305] on img at bounding box center [581, 307] width 35 height 43
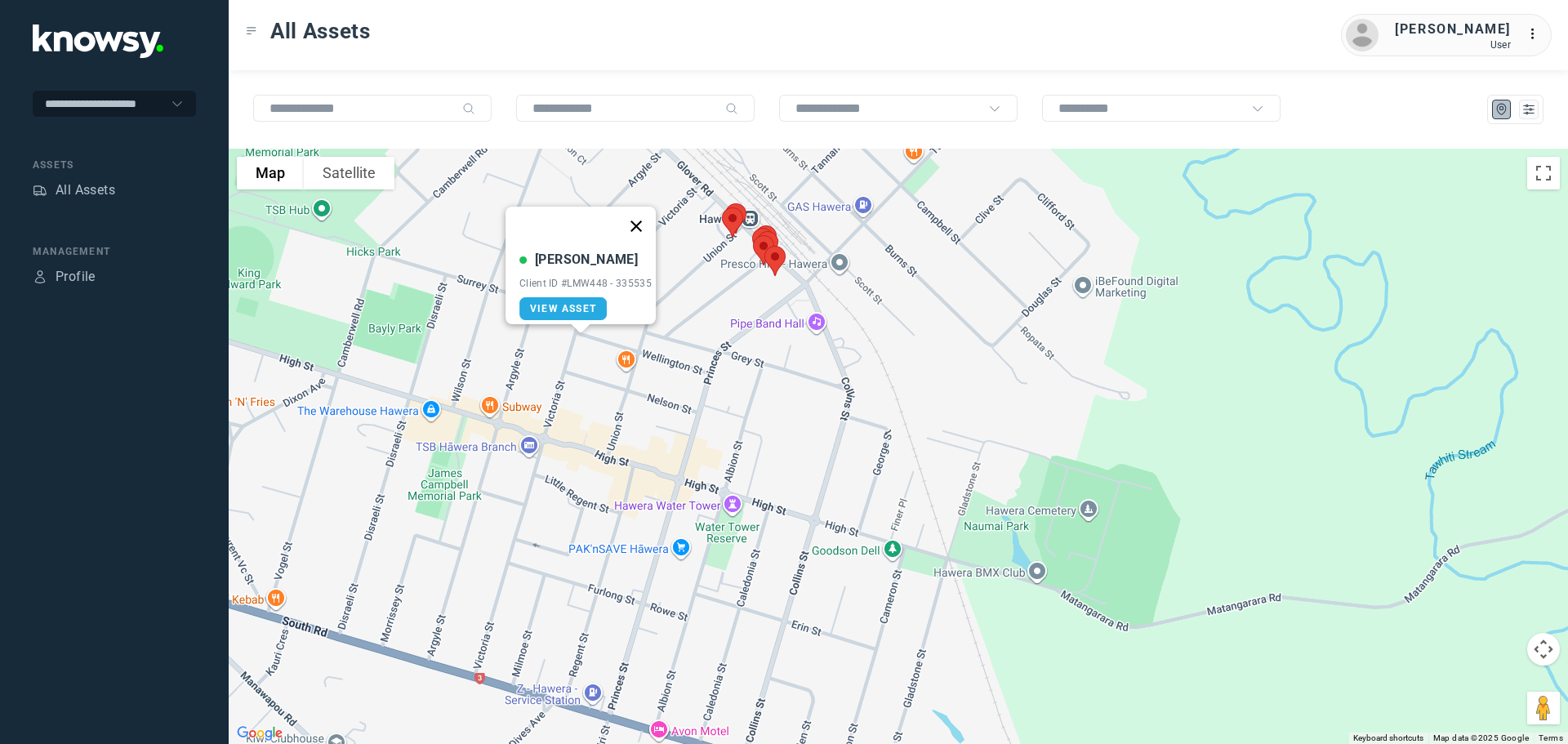
click at [635, 215] on button "Close" at bounding box center [636, 226] width 39 height 39
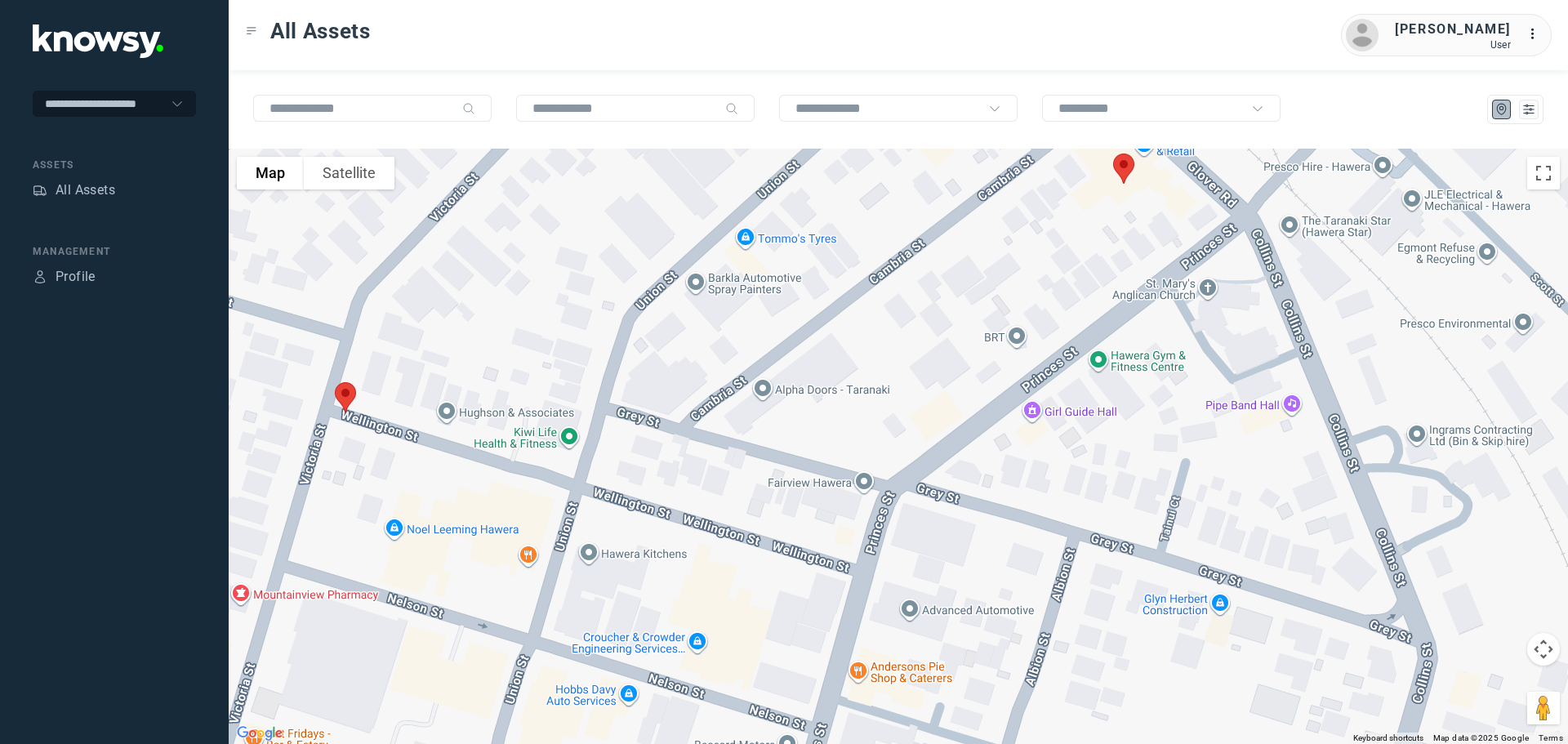
drag, startPoint x: 709, startPoint y: 238, endPoint x: 603, endPoint y: 358, distance: 160.1
click at [608, 355] on div at bounding box center [898, 447] width 1340 height 596
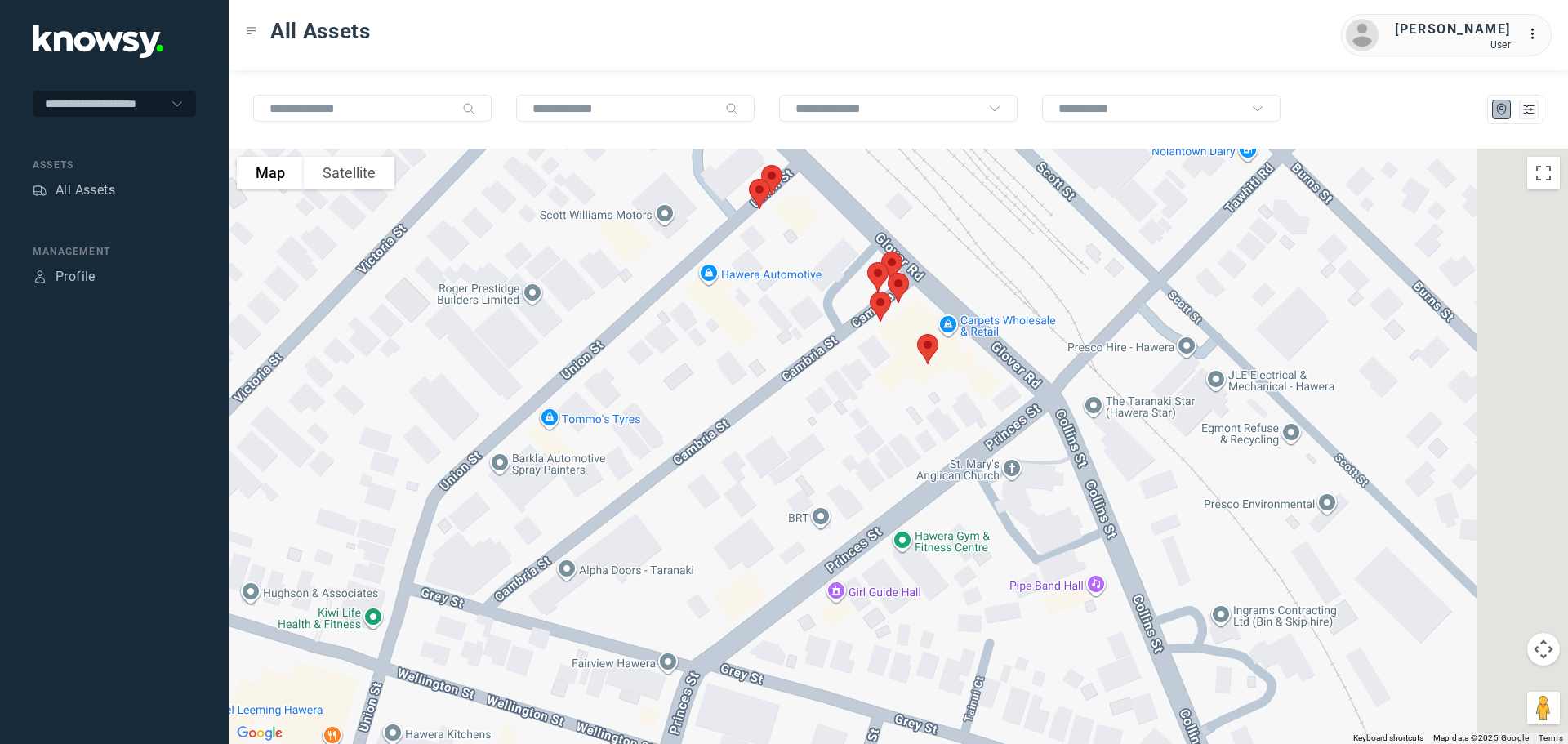
drag, startPoint x: 758, startPoint y: 265, endPoint x: 632, endPoint y: 350, distance: 152.0
click at [634, 350] on div at bounding box center [898, 447] width 1340 height 596
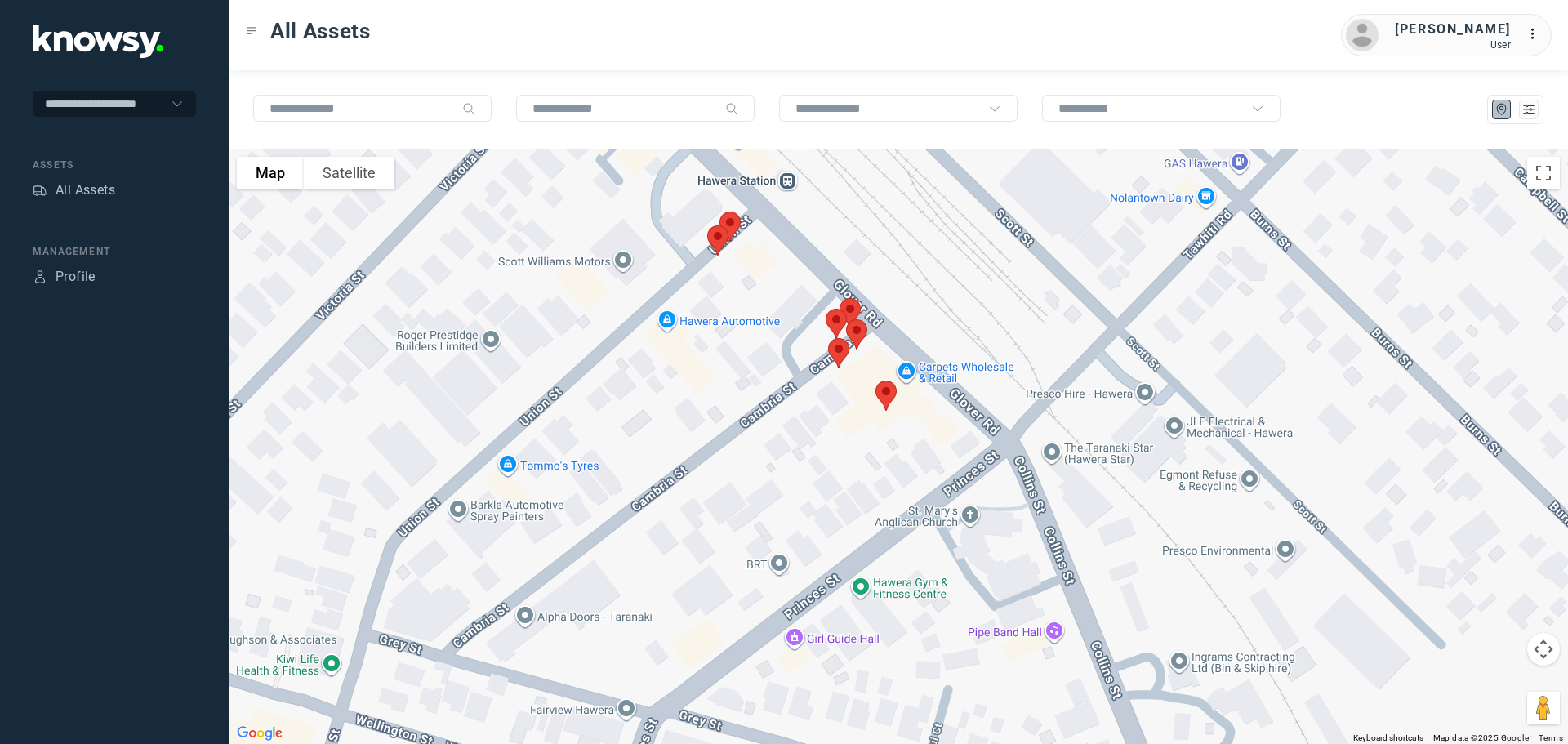
drag, startPoint x: 705, startPoint y: 302, endPoint x: 680, endPoint y: 334, distance: 40.6
click at [680, 334] on div at bounding box center [898, 447] width 1340 height 596
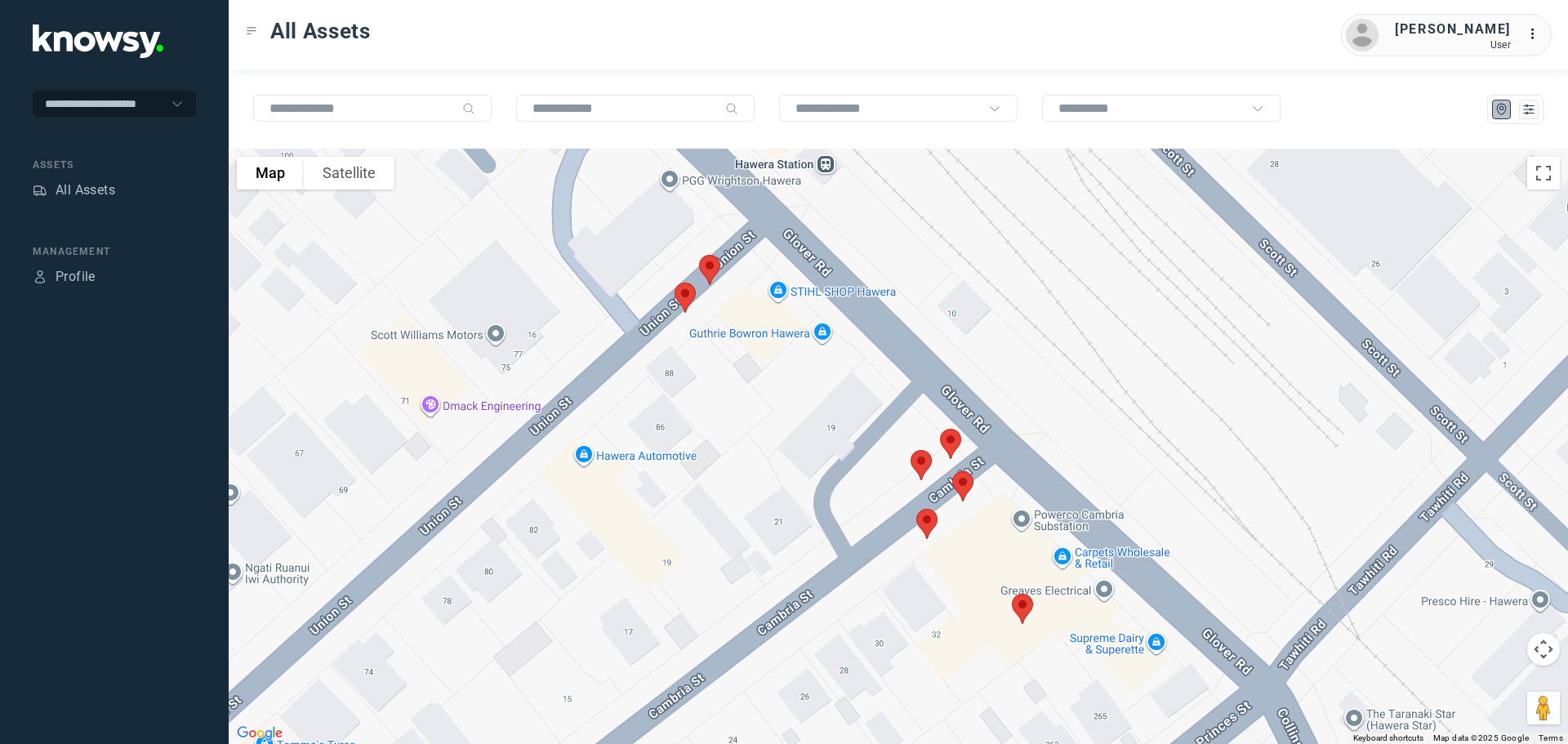
drag, startPoint x: 788, startPoint y: 213, endPoint x: 743, endPoint y: 322, distance: 117.9
click at [743, 322] on div at bounding box center [898, 447] width 1340 height 596
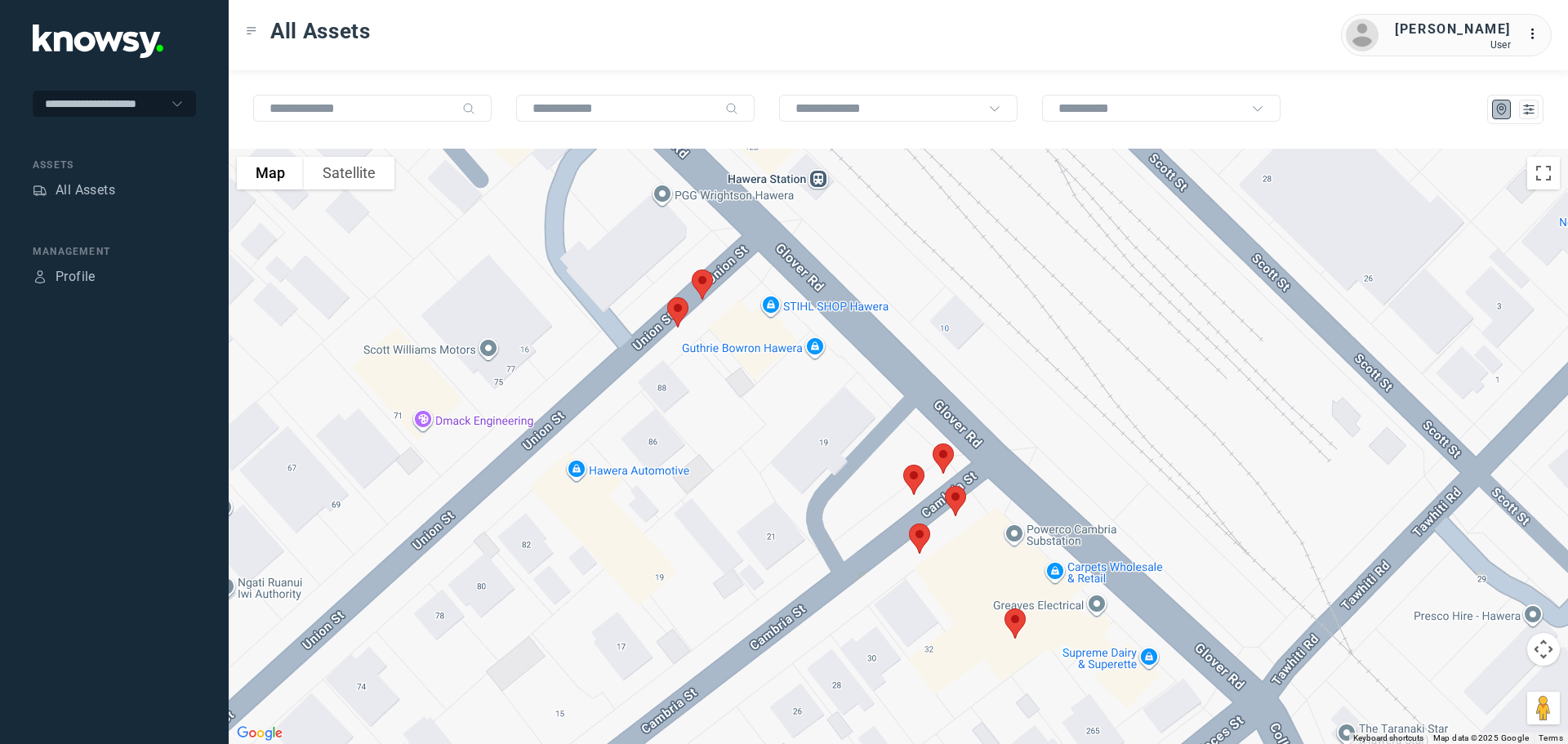
click at [706, 277] on img at bounding box center [703, 284] width 35 height 43
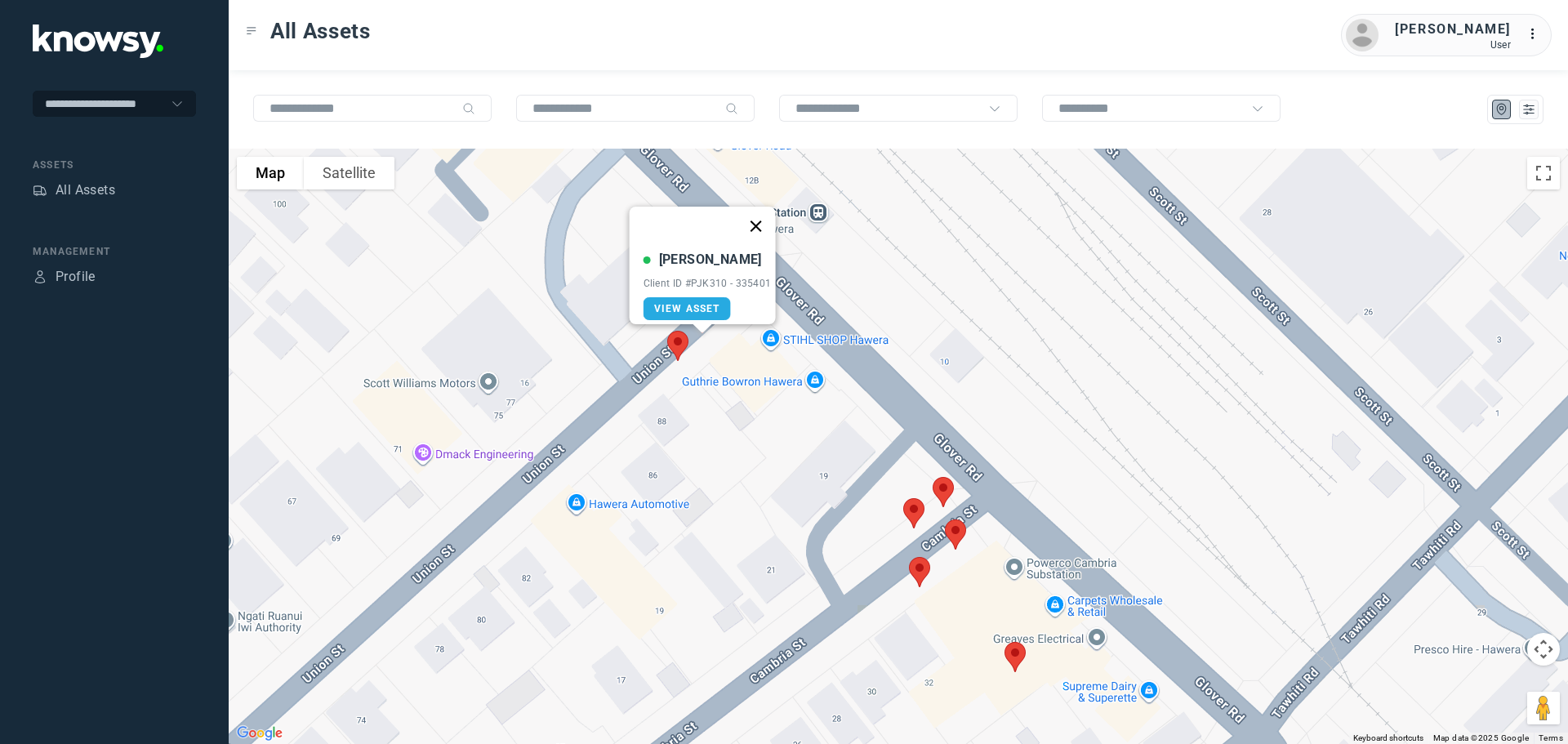
click at [758, 218] on button "Close" at bounding box center [755, 226] width 39 height 39
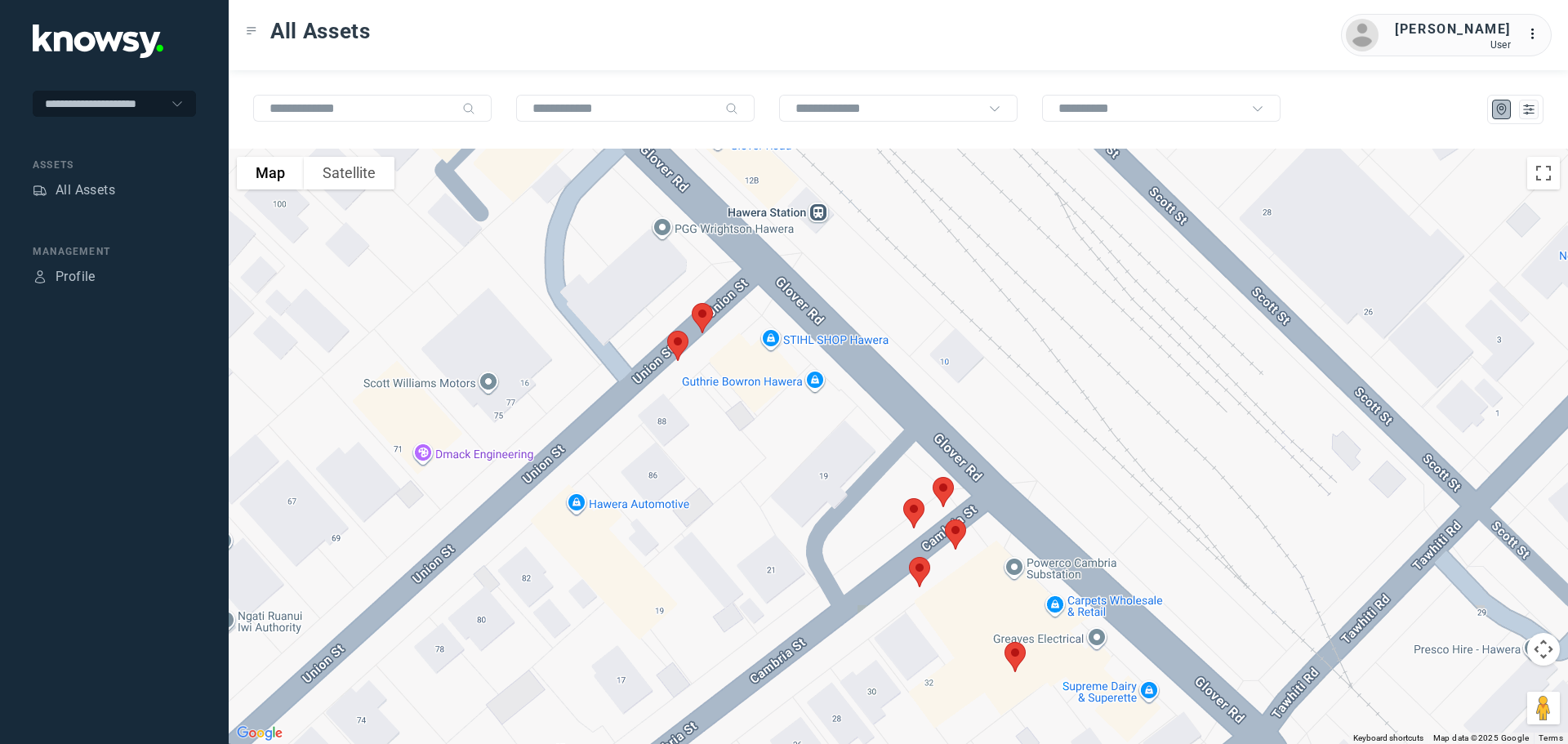
click at [674, 345] on img at bounding box center [678, 345] width 35 height 43
click at [732, 243] on button "Close" at bounding box center [730, 254] width 39 height 39
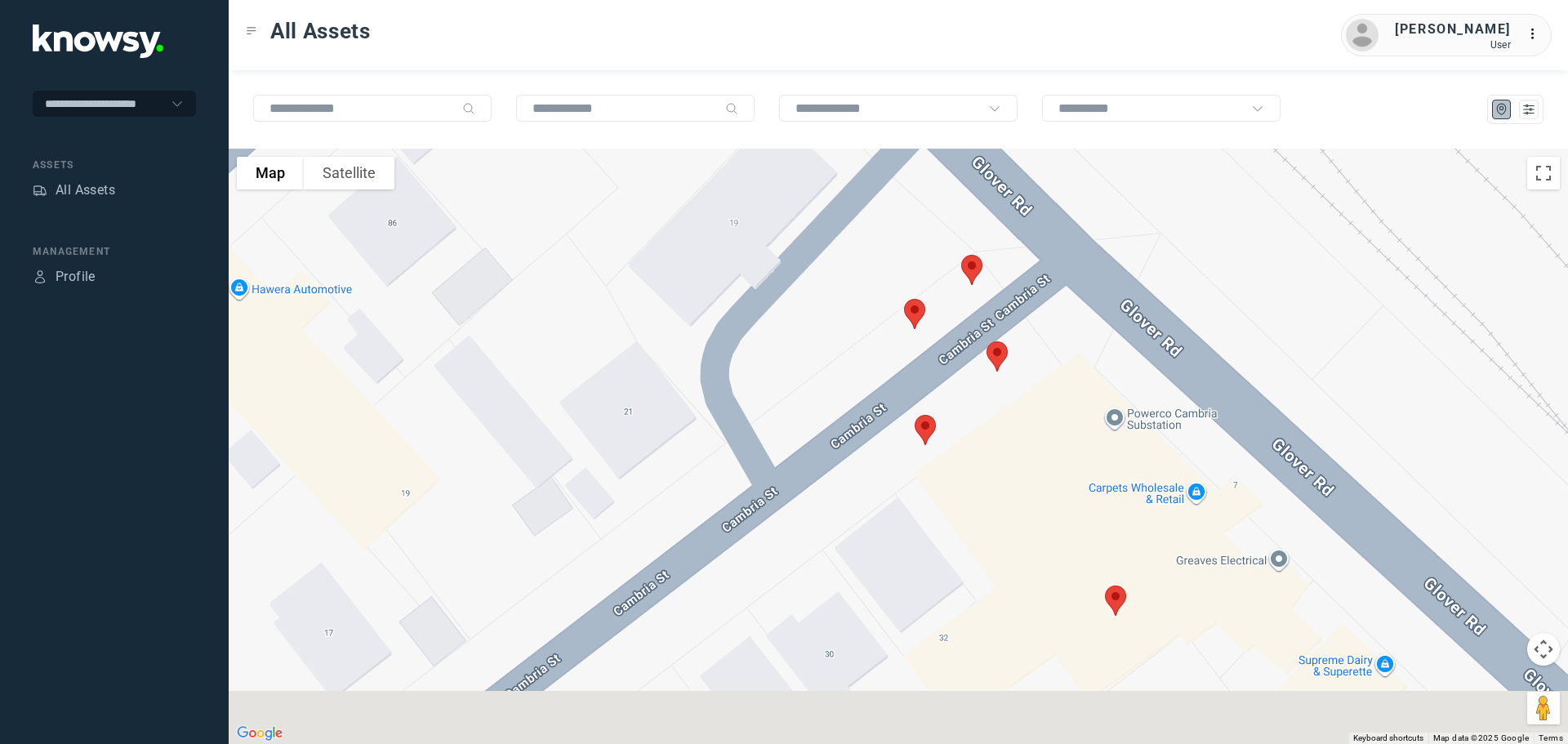
drag, startPoint x: 941, startPoint y: 489, endPoint x: 764, endPoint y: 240, distance: 305.5
click at [764, 241] on div at bounding box center [898, 447] width 1340 height 596
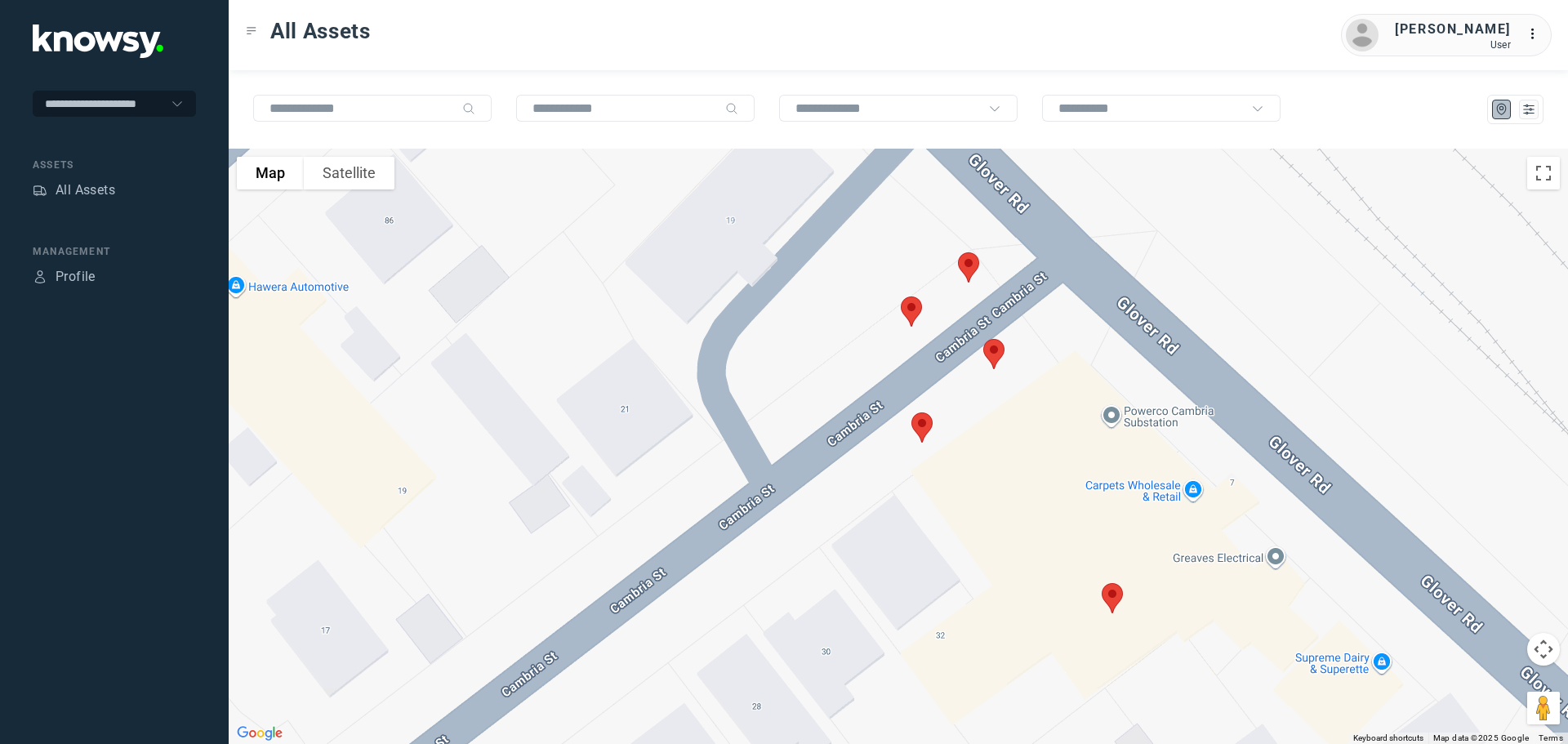
click at [971, 263] on img at bounding box center [969, 267] width 35 height 43
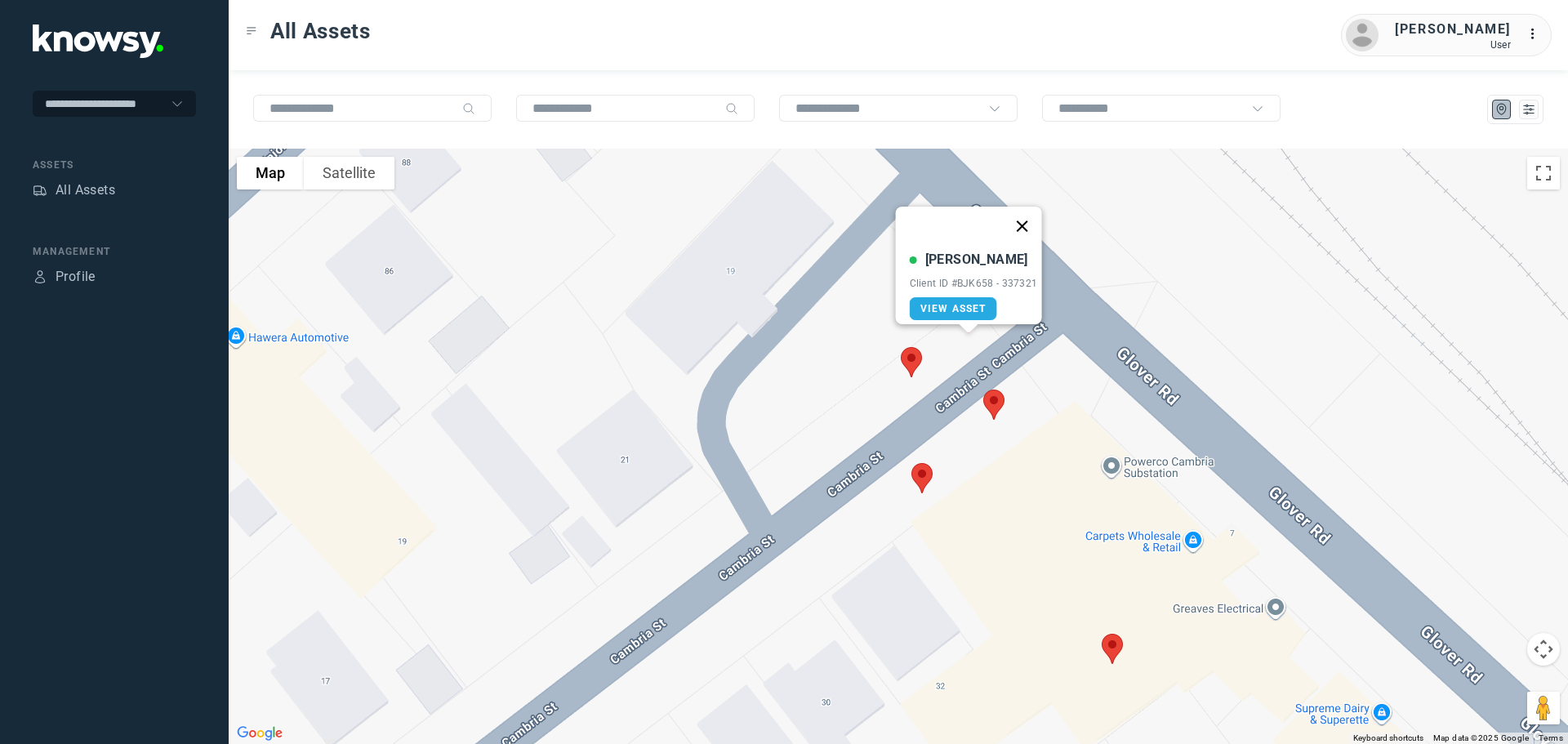
click at [1026, 218] on button "Close" at bounding box center [1022, 226] width 39 height 39
click at [913, 356] on img at bounding box center [912, 362] width 35 height 43
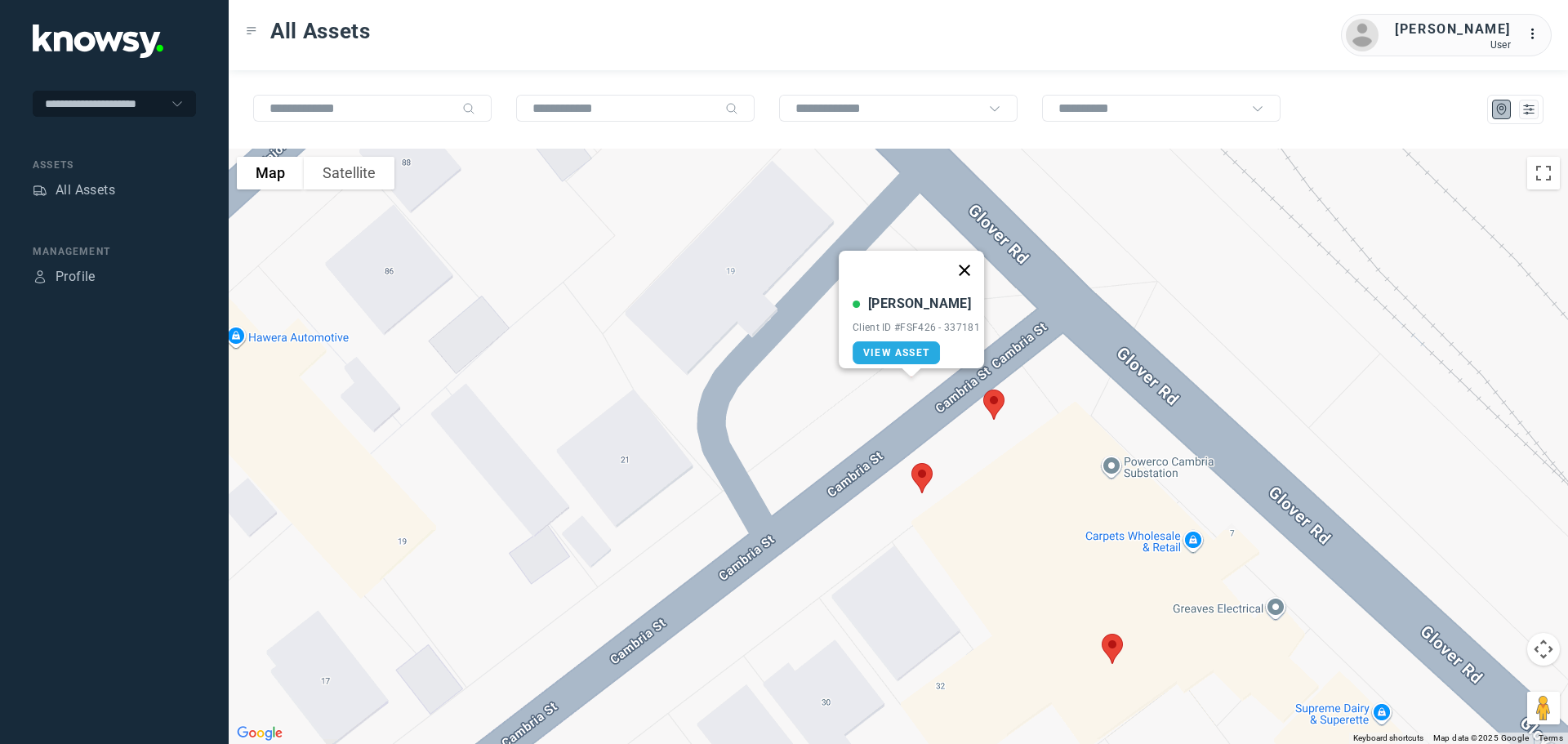
click at [965, 257] on button "Close" at bounding box center [964, 270] width 39 height 39
click at [991, 409] on img at bounding box center [994, 404] width 35 height 43
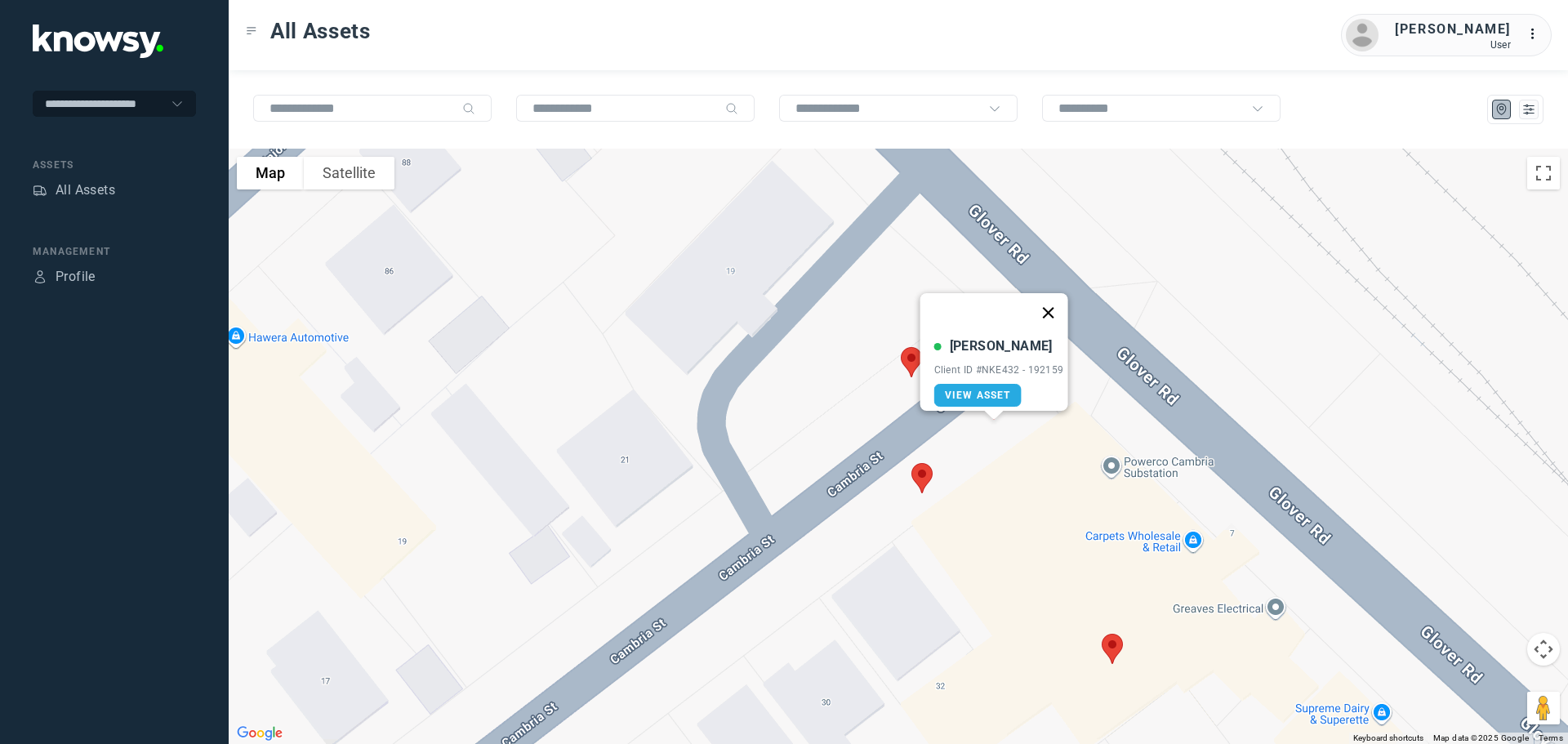
click at [1052, 302] on button "Close" at bounding box center [1047, 313] width 39 height 39
click at [917, 479] on img at bounding box center [922, 478] width 35 height 43
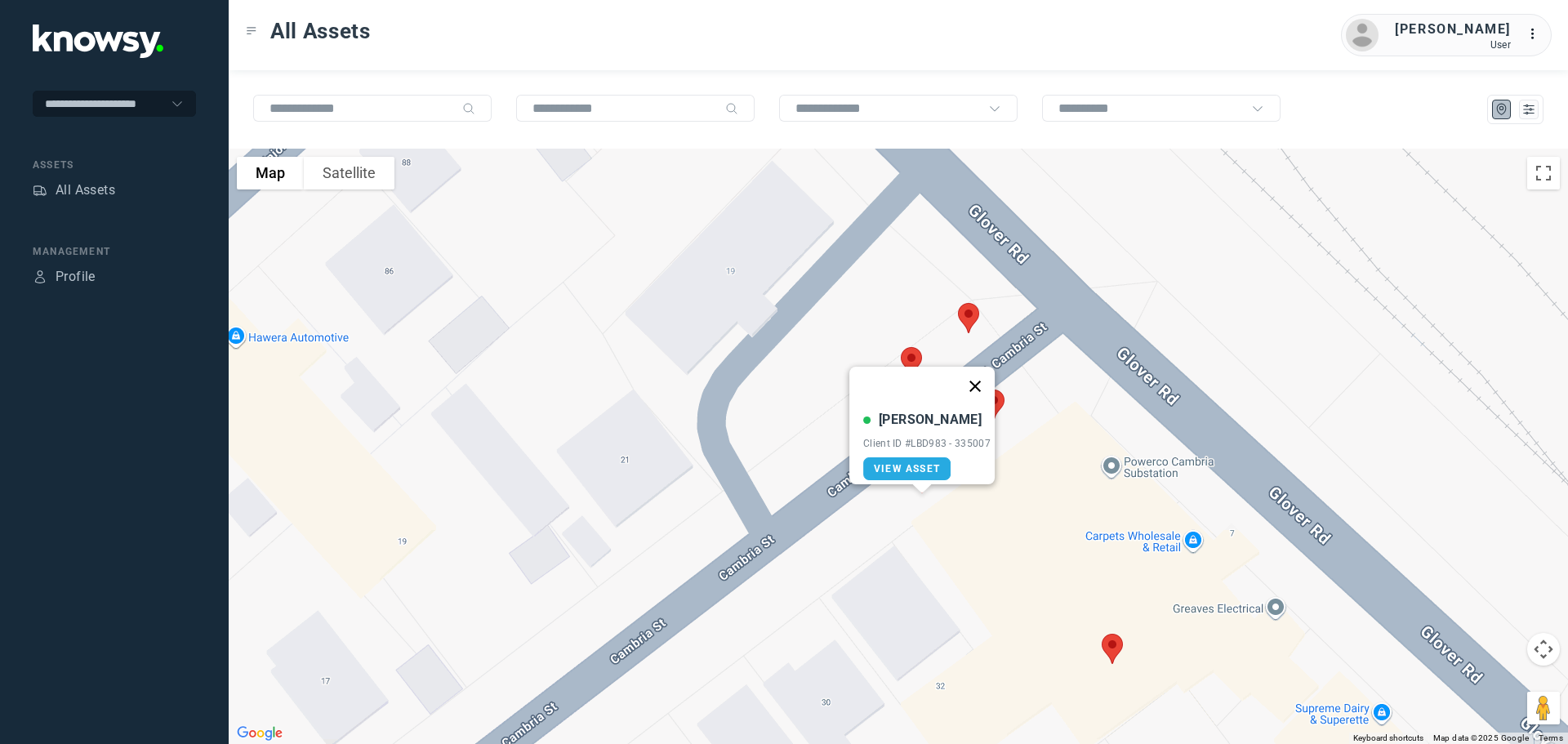
click at [979, 373] on button "Close" at bounding box center [975, 386] width 39 height 39
click at [1107, 655] on img at bounding box center [1113, 648] width 35 height 43
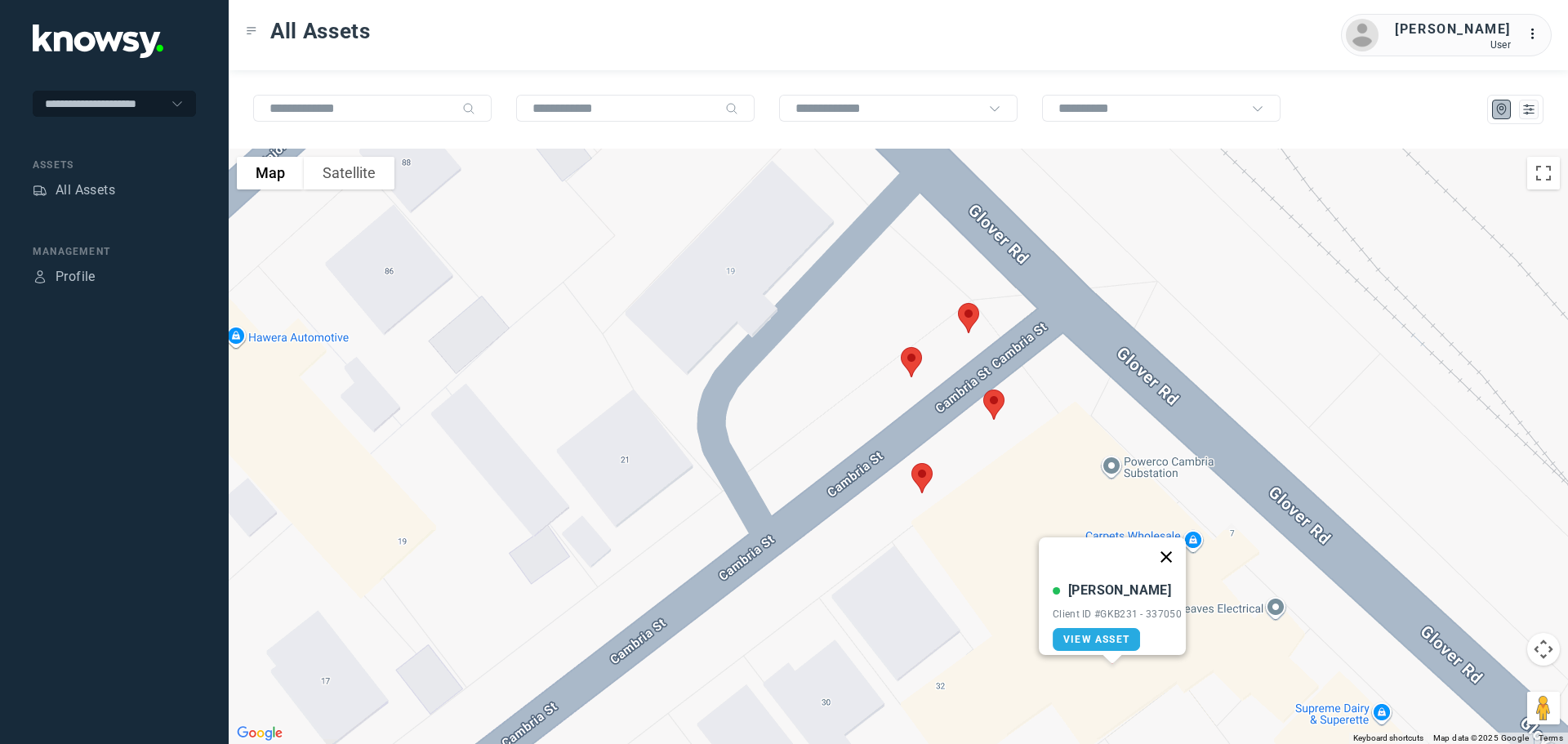
click at [1168, 543] on button "Close" at bounding box center [1166, 557] width 39 height 39
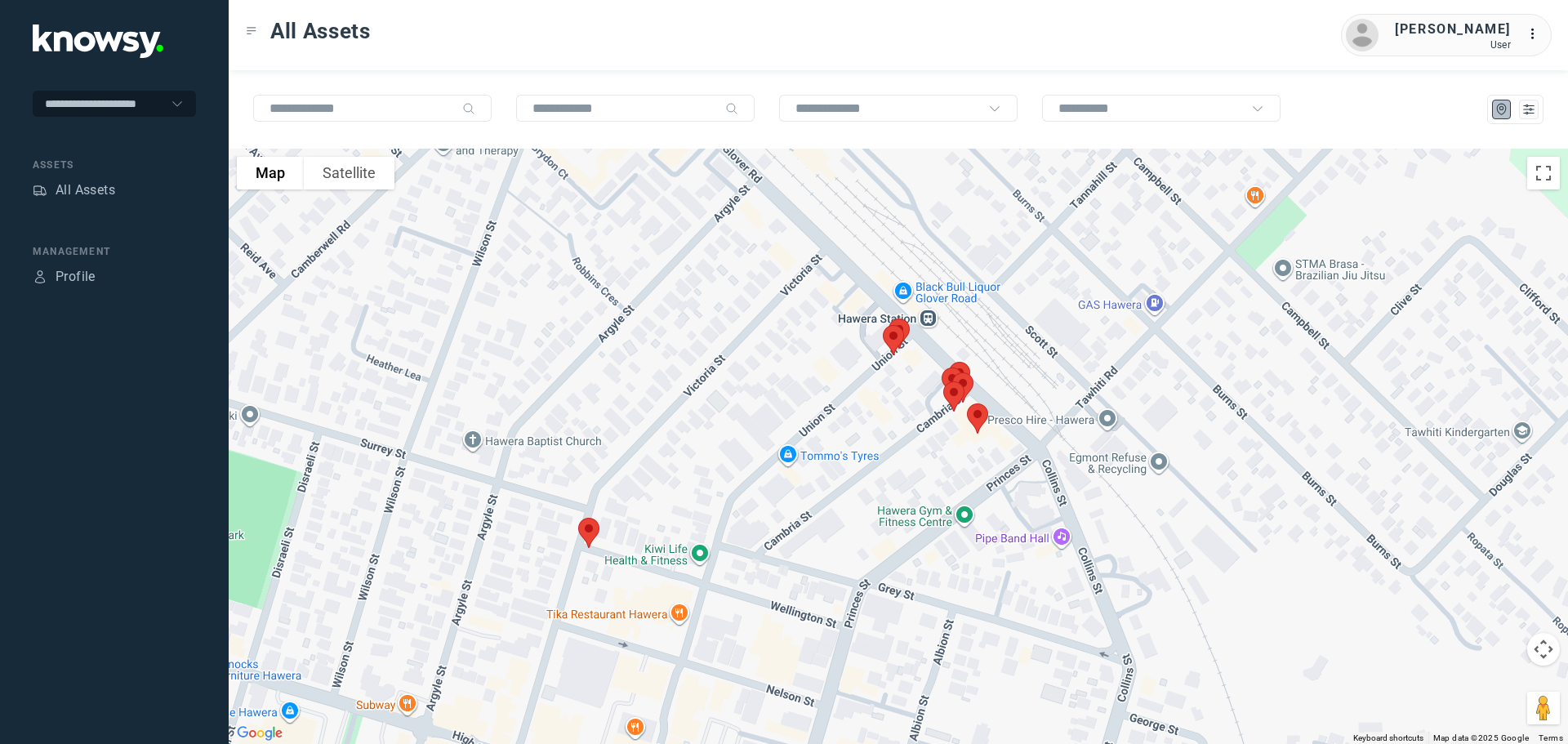
drag, startPoint x: 786, startPoint y: 619, endPoint x: 855, endPoint y: 436, distance: 195.6
click at [855, 436] on div at bounding box center [898, 447] width 1340 height 596
